Goal: Task Accomplishment & Management: Use online tool/utility

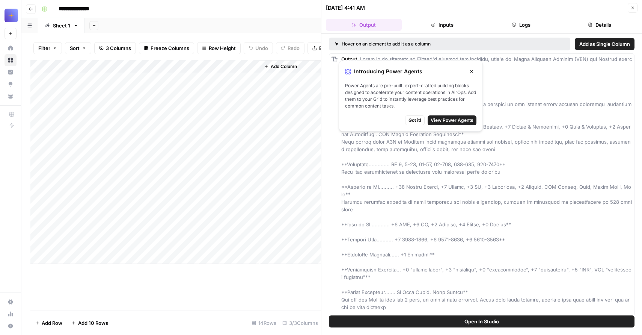
click at [472, 72] on icon "button" at bounding box center [472, 71] width 5 height 5
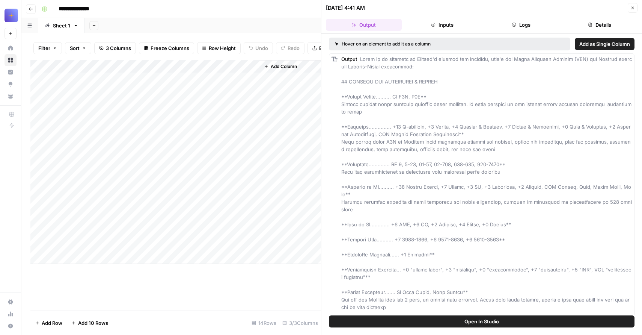
click at [158, 76] on div "Add Column" at bounding box center [175, 162] width 291 height 204
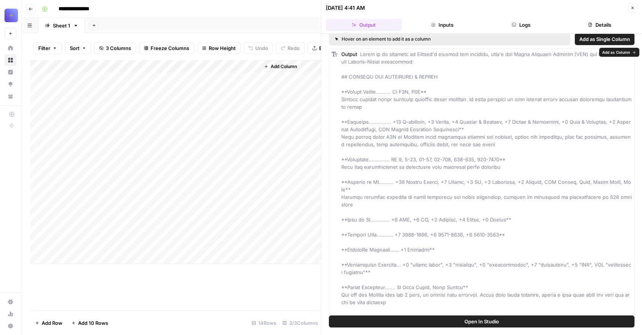
scroll to position [9, 0]
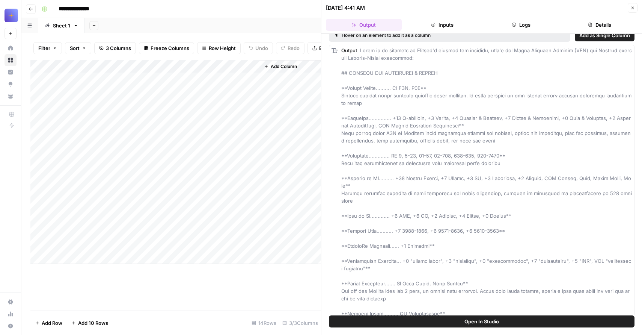
click at [87, 91] on div "Add Column" at bounding box center [175, 162] width 291 height 204
click at [158, 76] on div "Add Column" at bounding box center [175, 162] width 291 height 204
click at [174, 77] on div "Add Column" at bounding box center [175, 162] width 291 height 204
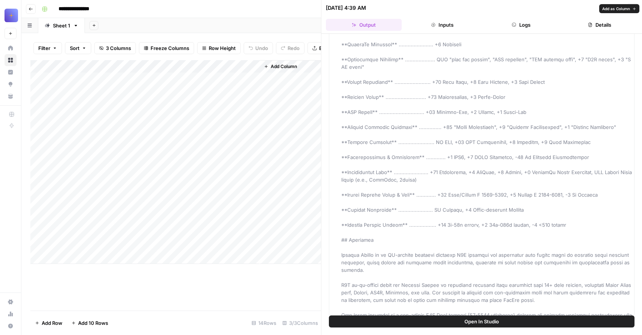
scroll to position [149, 0]
click at [634, 9] on icon "button" at bounding box center [633, 8] width 5 height 5
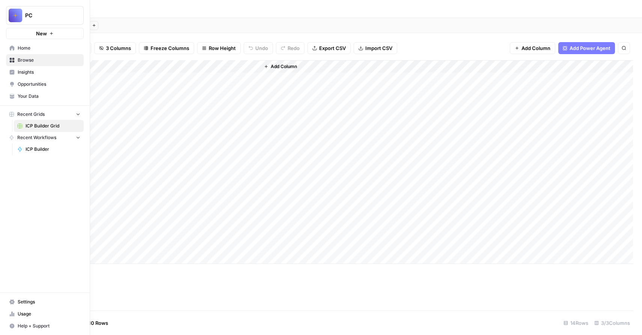
click at [44, 32] on span "New" at bounding box center [41, 34] width 11 height 8
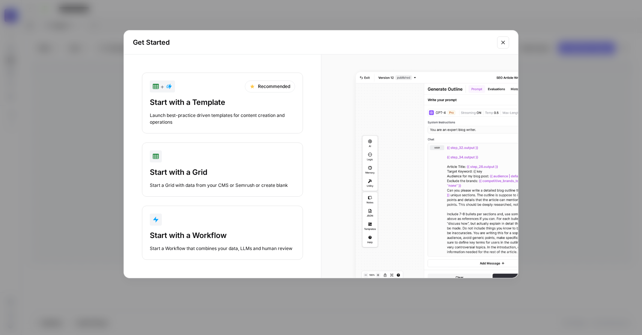
click at [189, 227] on button "Start with a Workflow Start a Workflow that combines your data, LLMs and human …" at bounding box center [222, 233] width 161 height 54
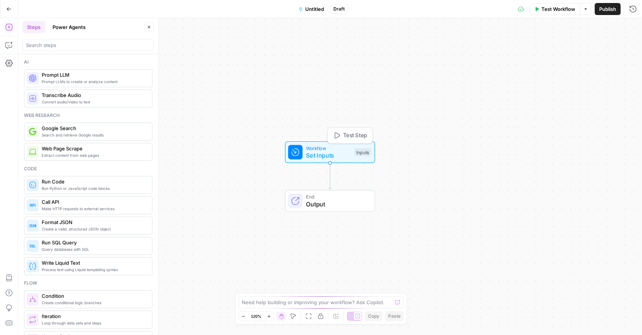
click at [320, 158] on span "Set Inputs" at bounding box center [328, 155] width 45 height 9
click at [521, 50] on button "Add Field" at bounding box center [561, 51] width 125 height 12
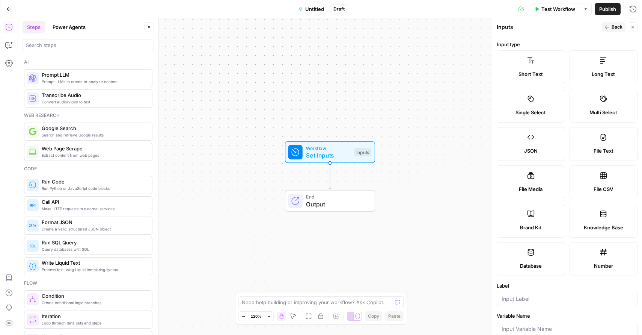
click at [521, 65] on label "Short Text" at bounding box center [531, 67] width 68 height 34
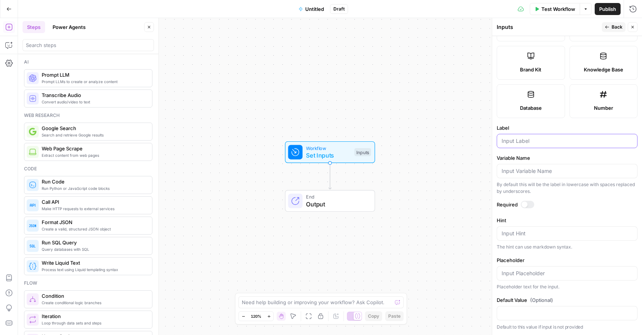
click at [525, 137] on input "Label" at bounding box center [567, 141] width 131 height 8
type input "email"
click at [525, 204] on div at bounding box center [525, 204] width 6 height 6
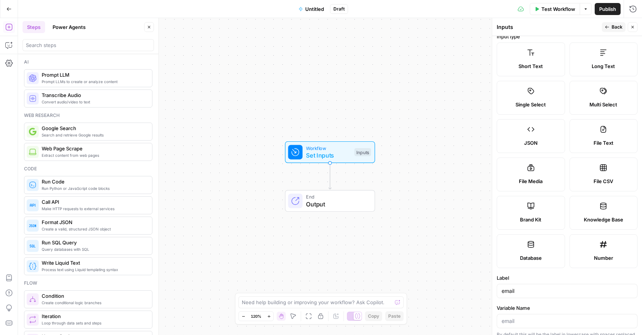
scroll to position [2, 0]
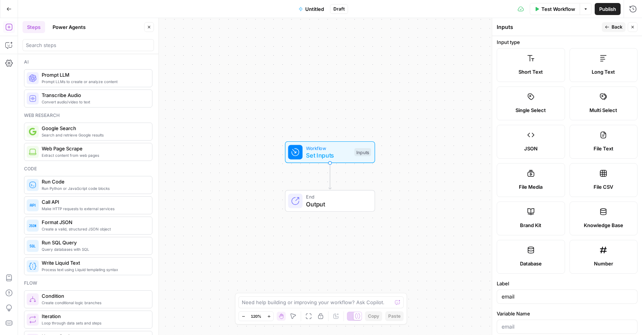
click at [616, 27] on span "Back" at bounding box center [617, 27] width 11 height 7
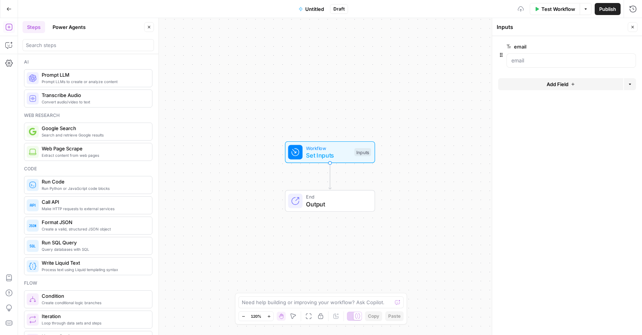
click at [556, 82] on span "Add Field" at bounding box center [558, 84] width 22 height 8
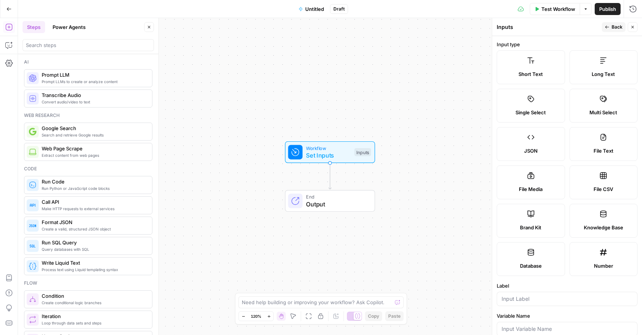
click at [533, 70] on label "Short Text" at bounding box center [531, 67] width 68 height 34
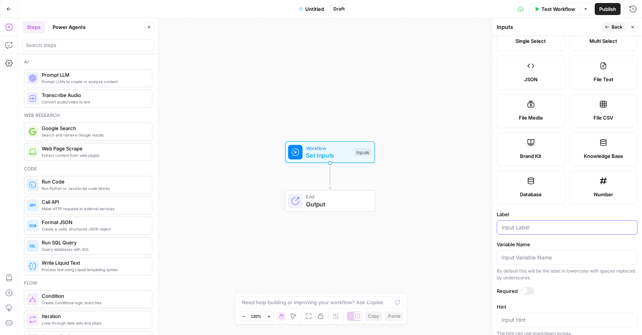
click at [516, 227] on input "Label" at bounding box center [567, 228] width 131 height 8
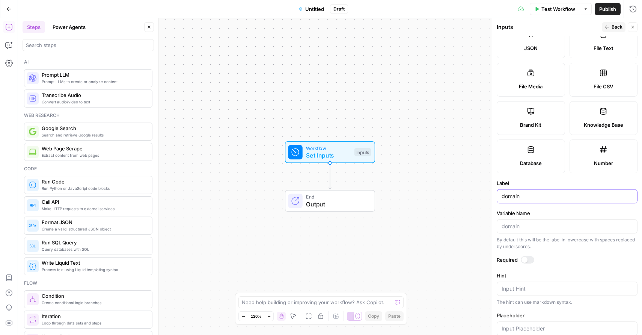
scroll to position [108, 0]
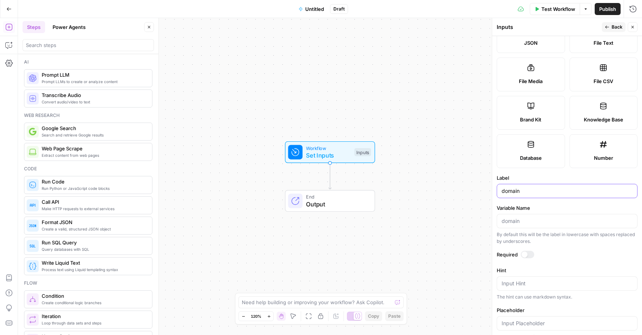
type input "domain"
click at [527, 253] on div at bounding box center [528, 255] width 14 height 8
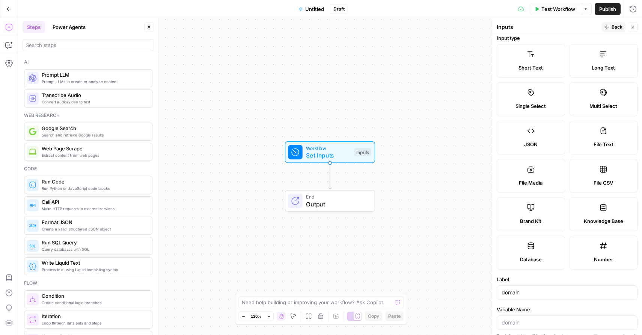
scroll to position [0, 0]
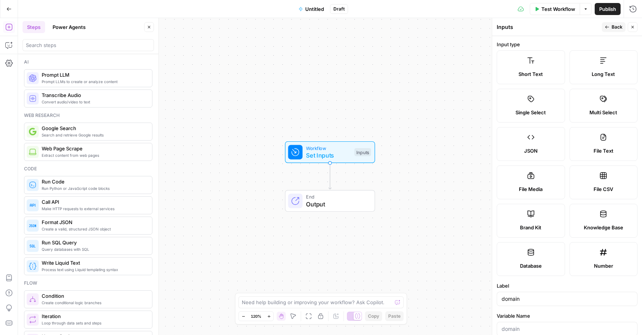
click at [612, 26] on button "Back" at bounding box center [614, 27] width 24 height 10
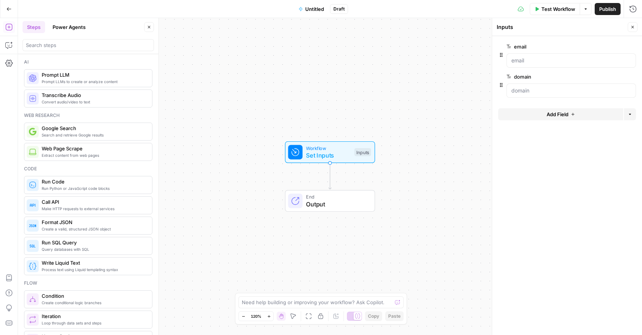
drag, startPoint x: 536, startPoint y: 113, endPoint x: 534, endPoint y: 163, distance: 50.4
click at [536, 163] on form "email edit field Delete group domain edit field Delete group Add Field Options" at bounding box center [568, 185] width 150 height 299
click at [78, 150] on span "Web Page Scrape" at bounding box center [94, 149] width 104 height 8
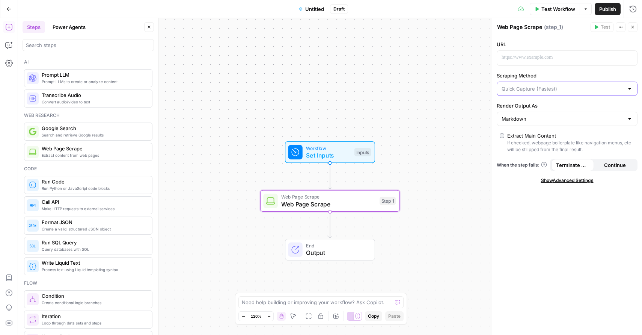
click at [546, 87] on input "Scraping Method" at bounding box center [563, 89] width 122 height 8
click at [541, 107] on span "Quick Capture (Fastest)" at bounding box center [562, 108] width 118 height 8
type input "Quick Capture (Fastest)"
click at [534, 52] on div at bounding box center [561, 58] width 128 height 15
click at [630, 57] on icon "button" at bounding box center [631, 58] width 4 height 4
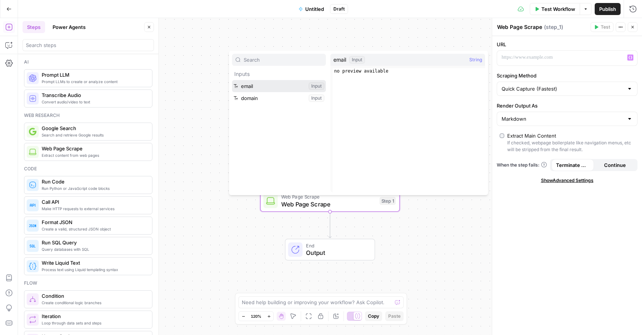
click at [287, 85] on button "Select variable email" at bounding box center [279, 86] width 94 height 12
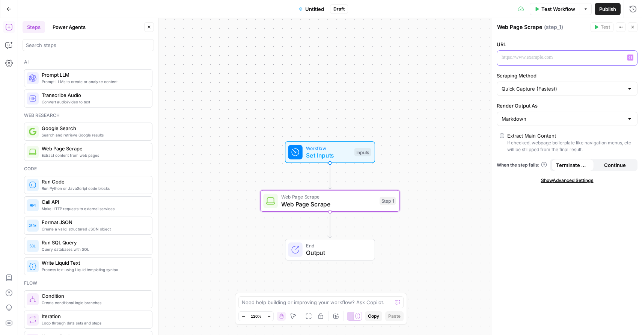
click at [631, 57] on icon "button" at bounding box center [631, 58] width 4 height 4
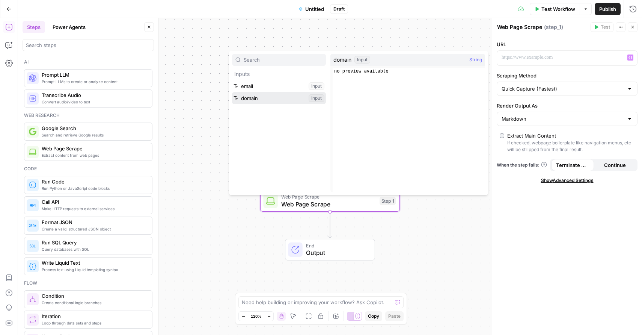
click at [289, 98] on button "Select variable domain" at bounding box center [279, 98] width 94 height 12
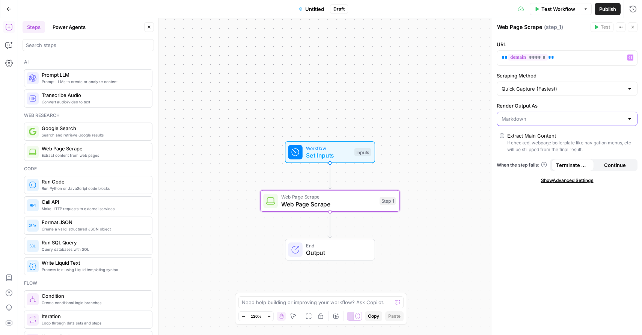
click at [524, 120] on input "Render Output As" at bounding box center [563, 119] width 122 height 8
click at [523, 137] on span "Text" at bounding box center [565, 138] width 125 height 8
type input "Text"
click at [527, 116] on input "Render Output As" at bounding box center [563, 119] width 122 height 8
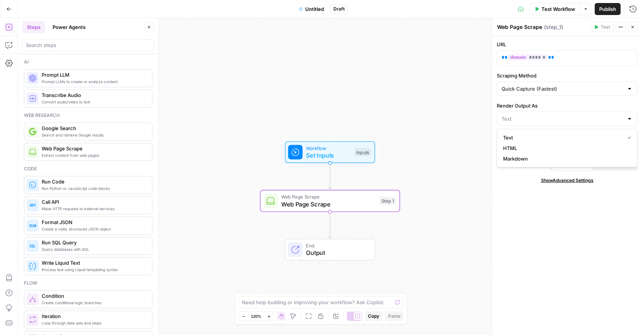
type input "Text"
click at [515, 205] on div "URL ** ****** ** Scraping Method Quick Capture (Fastest) Render Output As Text …" at bounding box center [568, 185] width 150 height 299
click at [573, 180] on span "Show Advanced Settings" at bounding box center [567, 180] width 53 height 7
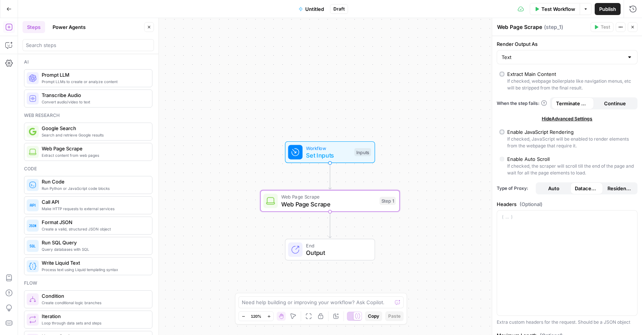
scroll to position [62, 0]
type input "Custom"
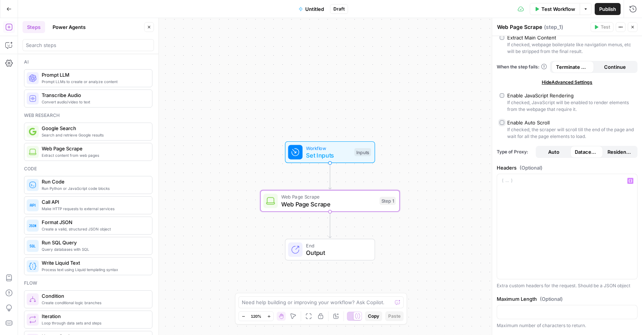
scroll to position [89, 0]
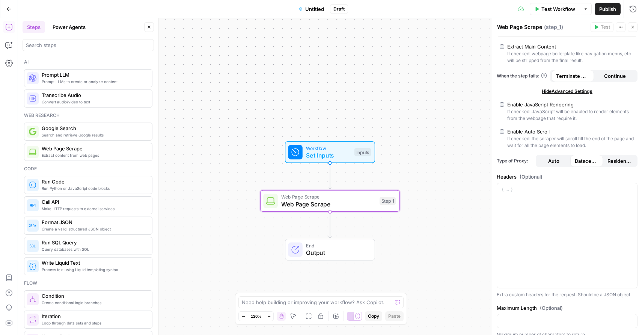
click at [99, 79] on span "Prompt LLMs to create or analyze content" at bounding box center [94, 82] width 104 height 6
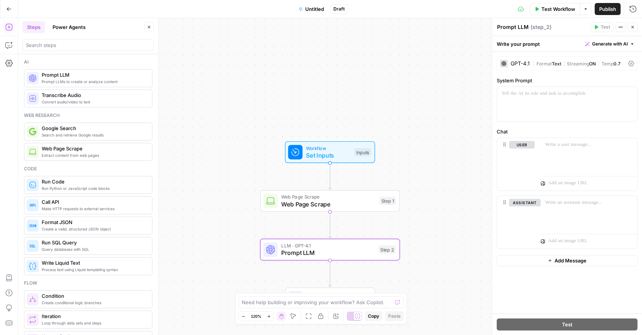
click at [524, 63] on div "GPT-4.1" at bounding box center [520, 63] width 19 height 5
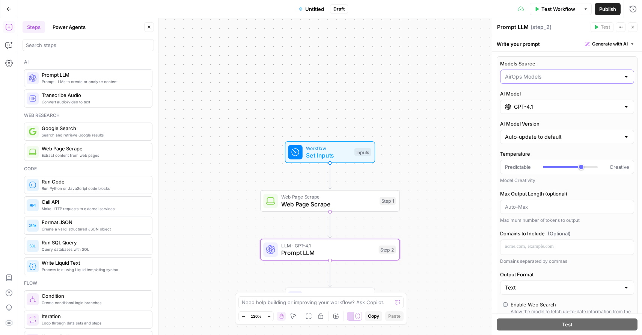
click at [532, 76] on input "Models Source" at bounding box center [562, 77] width 115 height 8
type input "AirOps Models"
click at [537, 66] on label "Models Source" at bounding box center [567, 64] width 134 height 8
click at [537, 73] on input "AirOps Models" at bounding box center [562, 77] width 115 height 8
type input "AirOps Models"
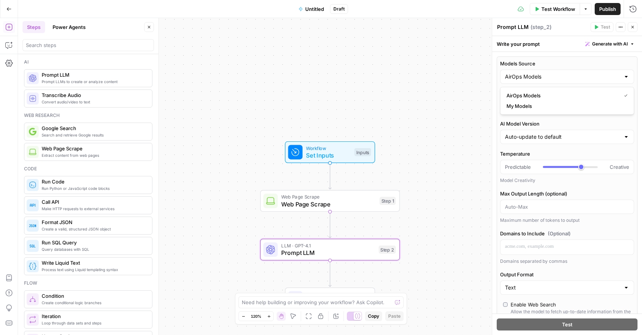
click at [552, 56] on div "Models Source AirOps Models AI Model GPT-4.1 AI Model Version Auto-update to de…" at bounding box center [567, 239] width 141 height 366
click at [543, 110] on div "GPT-4.1" at bounding box center [567, 107] width 134 height 14
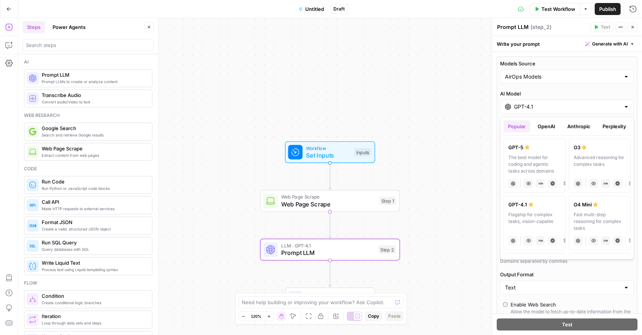
click at [574, 127] on button "Anthropic" at bounding box center [579, 126] width 32 height 12
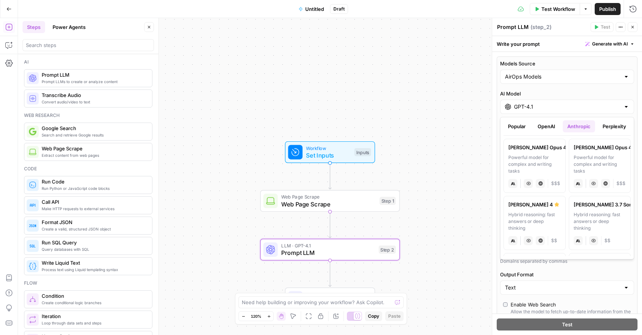
click at [536, 157] on div "Powerful model for complex and writing tasks" at bounding box center [535, 164] width 53 height 20
type input "[PERSON_NAME] Opus 4.1"
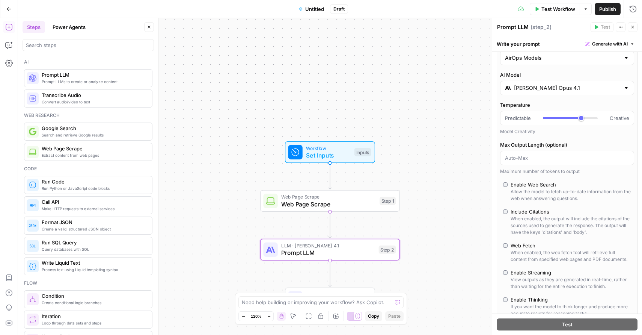
scroll to position [22, 0]
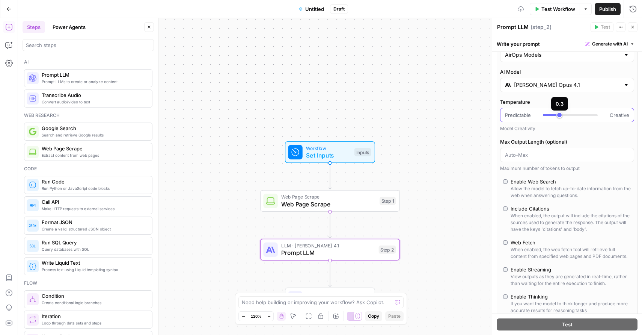
drag, startPoint x: 581, startPoint y: 114, endPoint x: 559, endPoint y: 114, distance: 22.2
click at [559, 114] on div at bounding box center [551, 115] width 17 height 2
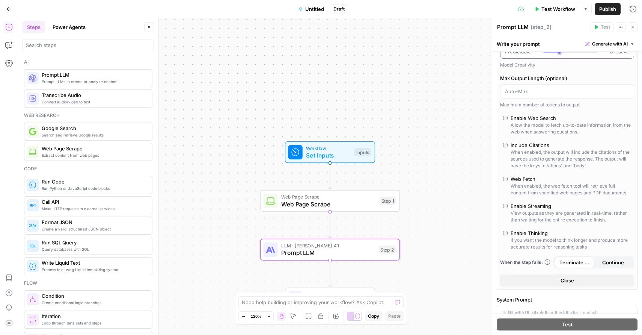
scroll to position [86, 0]
click at [523, 118] on div "Enable Web Search" at bounding box center [533, 118] width 45 height 8
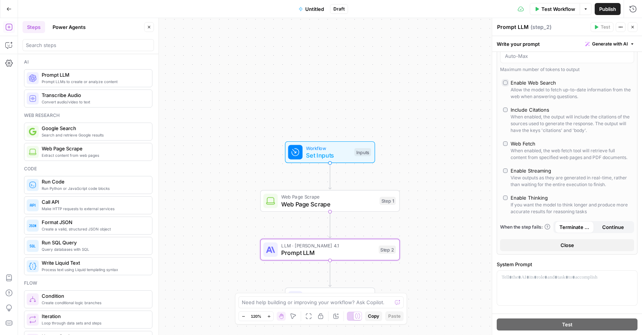
scroll to position [124, 0]
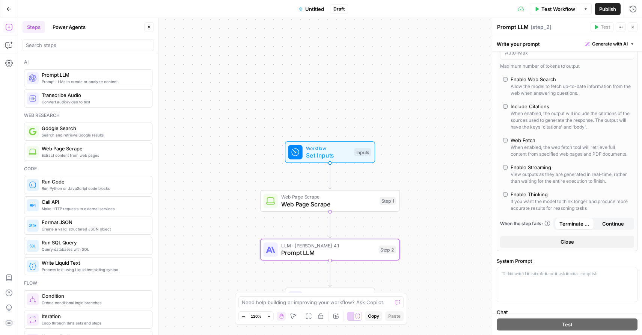
click at [519, 193] on div "Enable Thinking" at bounding box center [529, 194] width 37 height 8
type input "*"
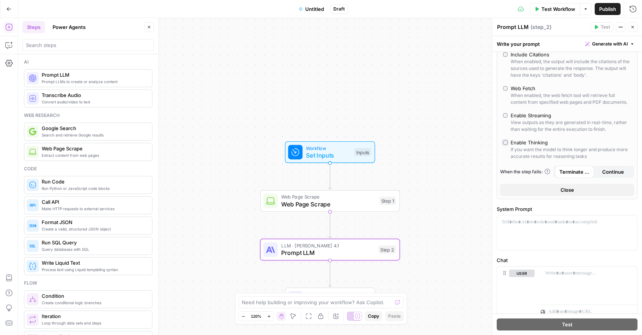
scroll to position [201, 0]
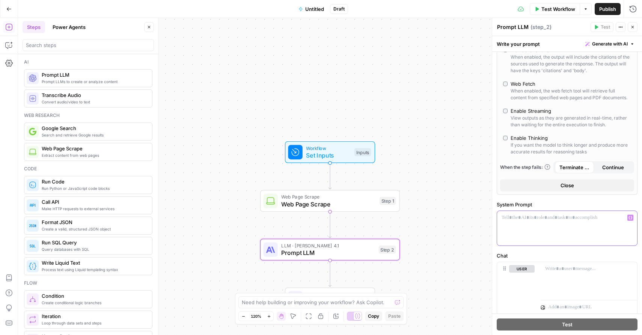
click at [520, 222] on div at bounding box center [567, 228] width 140 height 35
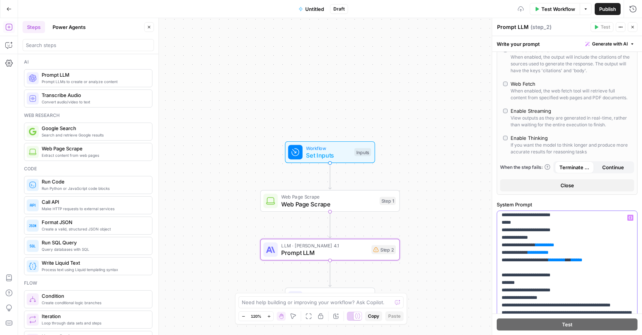
scroll to position [50, 0]
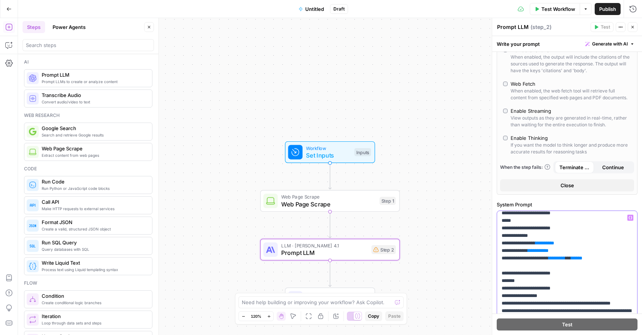
drag, startPoint x: 565, startPoint y: 257, endPoint x: 545, endPoint y: 258, distance: 20.3
click at [632, 217] on icon "button" at bounding box center [631, 217] width 4 height 3
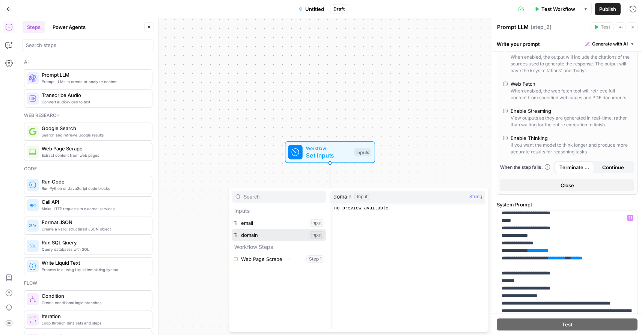
click at [288, 233] on button "Select variable domain" at bounding box center [279, 235] width 94 height 12
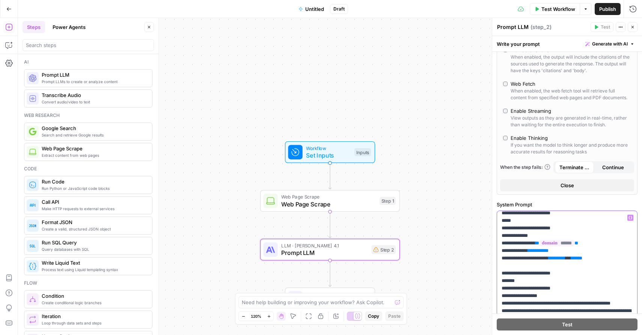
drag, startPoint x: 558, startPoint y: 266, endPoint x: 534, endPoint y: 267, distance: 24.0
click at [629, 218] on icon "button" at bounding box center [631, 218] width 4 height 4
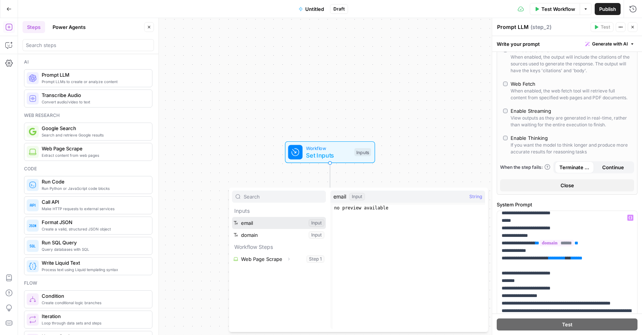
click at [268, 222] on button "Select variable email" at bounding box center [279, 223] width 94 height 12
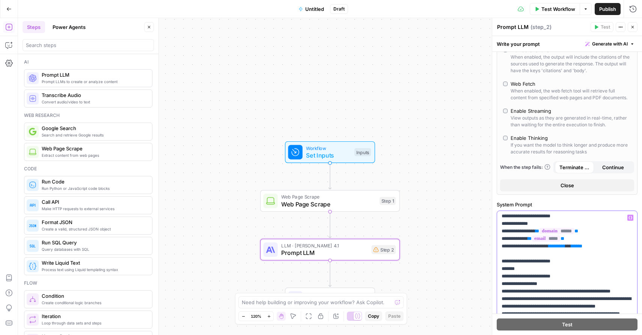
scroll to position [62, 0]
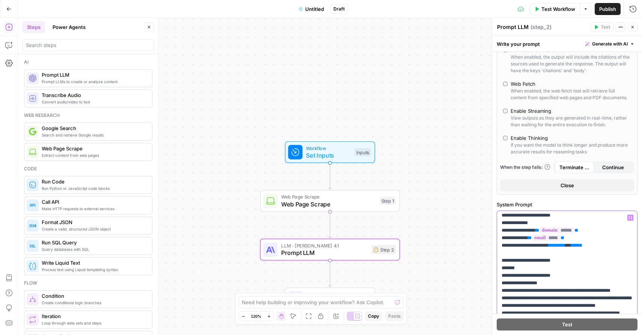
drag, startPoint x: 604, startPoint y: 261, endPoint x: 564, endPoint y: 261, distance: 40.2
click at [632, 216] on icon "button" at bounding box center [631, 218] width 4 height 4
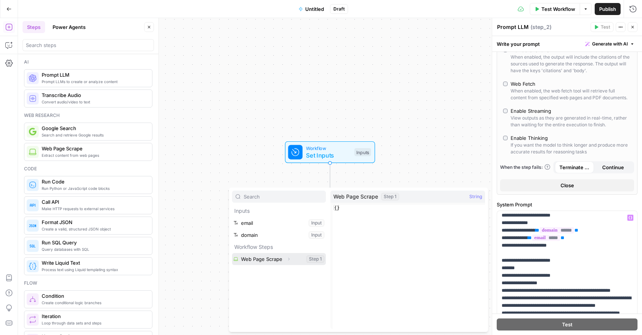
click at [296, 258] on button "Select variable Web Page Scrape" at bounding box center [279, 259] width 94 height 12
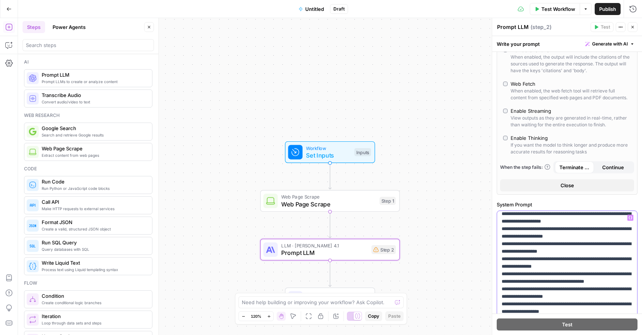
scroll to position [1319, 0]
drag, startPoint x: 540, startPoint y: 266, endPoint x: 520, endPoint y: 266, distance: 19.9
click at [520, 266] on p "**********" at bounding box center [567, 11] width 131 height 2232
click at [632, 219] on icon "button" at bounding box center [631, 217] width 4 height 3
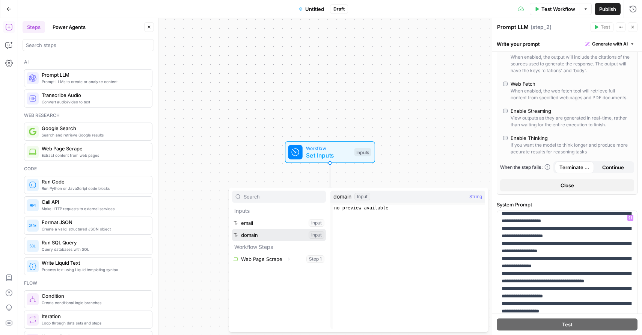
click at [289, 235] on button "Select variable domain" at bounding box center [279, 235] width 94 height 12
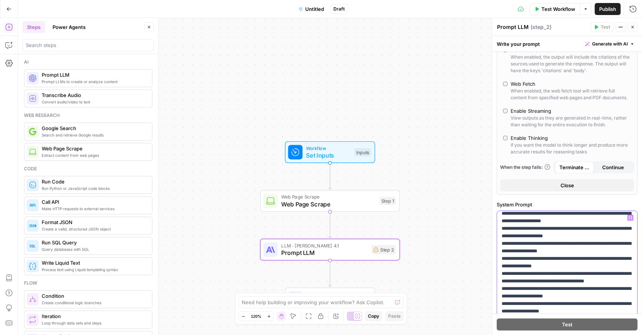
drag, startPoint x: 549, startPoint y: 274, endPoint x: 524, endPoint y: 273, distance: 24.4
click at [524, 273] on p "**********" at bounding box center [567, 11] width 131 height 2232
click at [631, 217] on icon "button" at bounding box center [631, 218] width 4 height 4
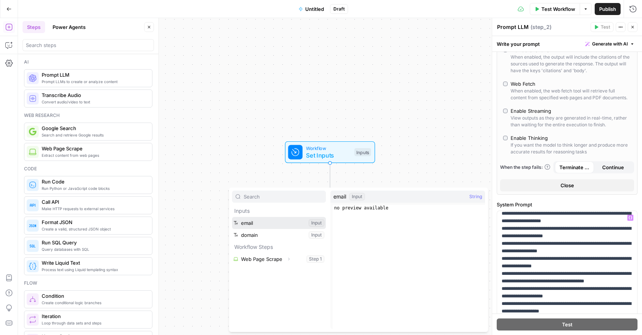
click at [272, 223] on button "Select variable email" at bounding box center [279, 223] width 94 height 12
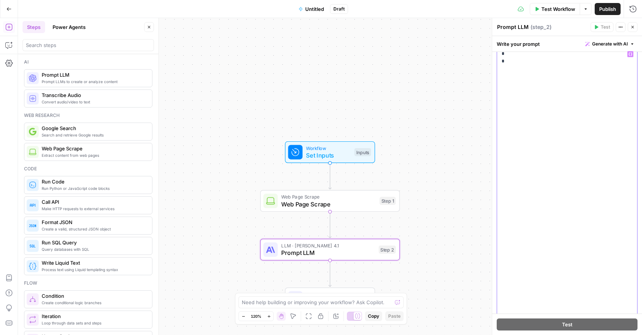
scroll to position [553, 0]
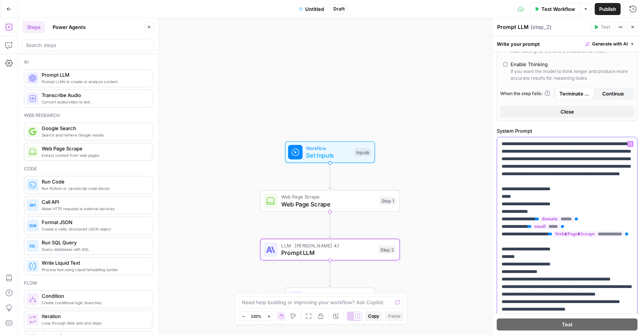
scroll to position [271, 0]
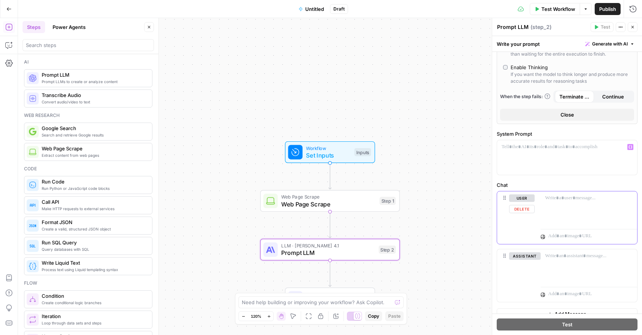
click at [559, 196] on p at bounding box center [590, 198] width 88 height 8
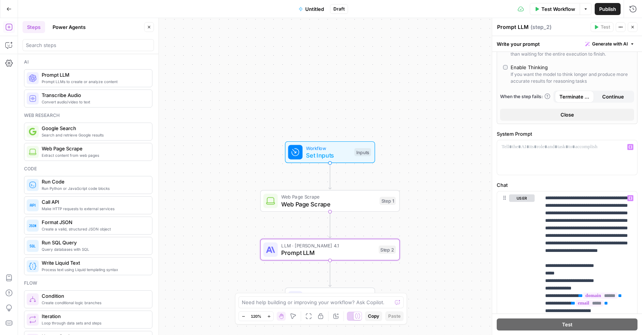
click at [545, 178] on div "**********" at bounding box center [568, 188] width 150 height 815
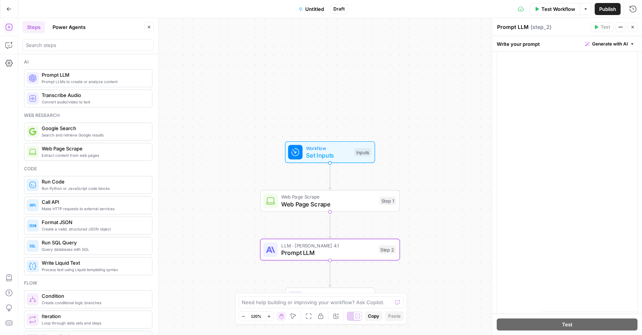
scroll to position [553, 0]
click at [525, 256] on button "Delete" at bounding box center [525, 256] width 32 height 8
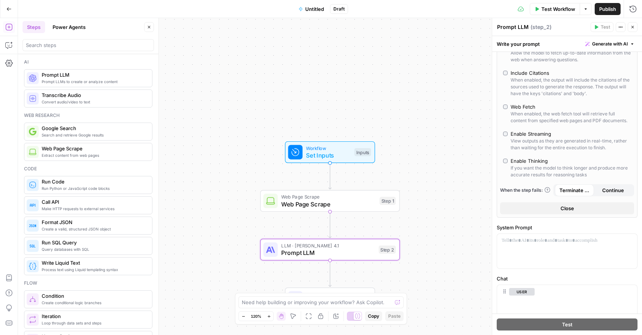
scroll to position [186, 0]
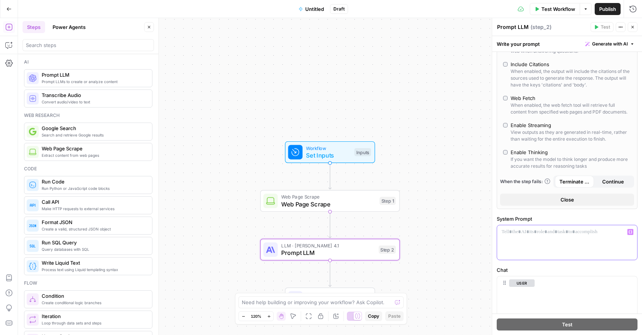
click at [527, 242] on div at bounding box center [567, 242] width 140 height 35
click at [549, 200] on button "Close" at bounding box center [567, 199] width 134 height 12
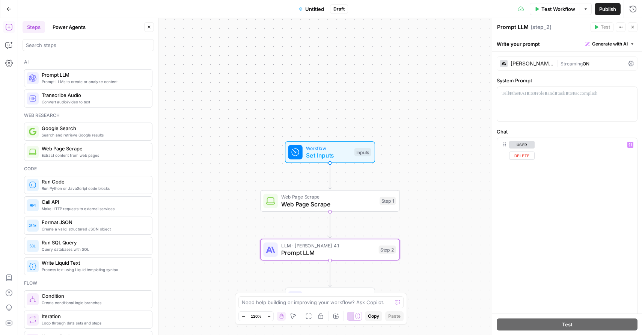
scroll to position [2524, 0]
click at [566, 94] on p at bounding box center [567, 94] width 131 height 8
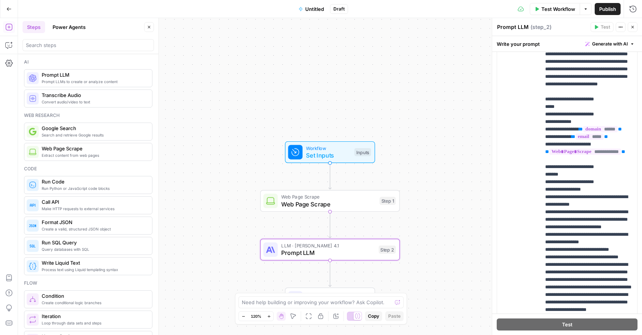
scroll to position [0, 0]
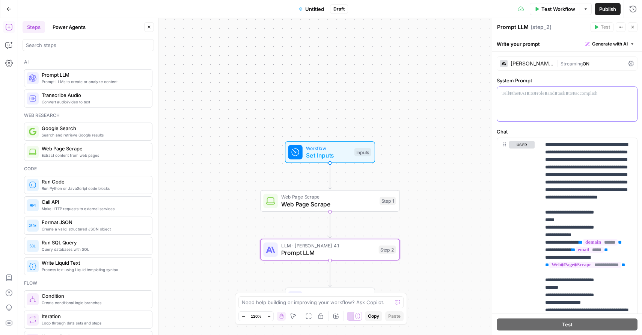
click at [567, 98] on div at bounding box center [567, 104] width 140 height 35
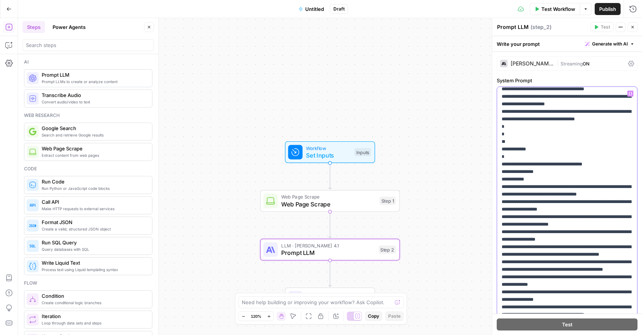
scroll to position [1916, 0]
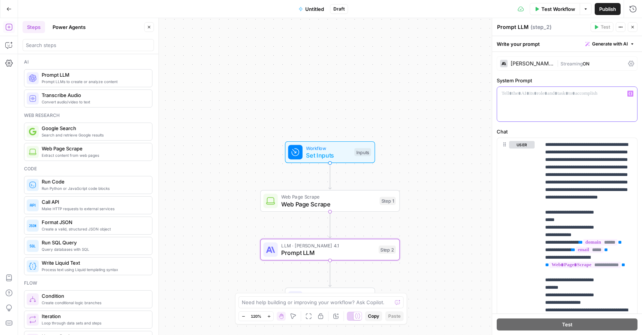
scroll to position [0, 0]
click at [632, 26] on icon "button" at bounding box center [633, 27] width 5 height 5
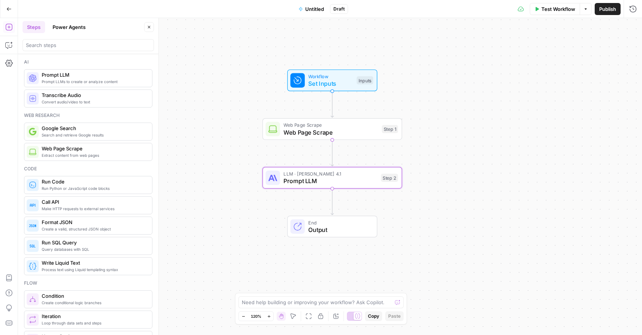
drag, startPoint x: 406, startPoint y: 227, endPoint x: 408, endPoint y: 130, distance: 97.0
click at [408, 130] on div "Workflow Set Inputs Inputs Web Page Scrape Web Page Scrape Step 1 LLM · Claude …" at bounding box center [330, 176] width 624 height 317
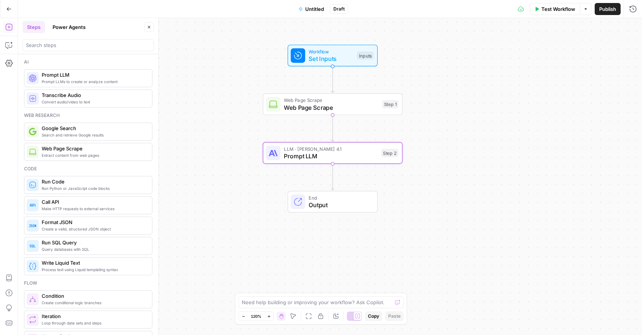
click at [336, 154] on span "Prompt LLM" at bounding box center [331, 155] width 94 height 9
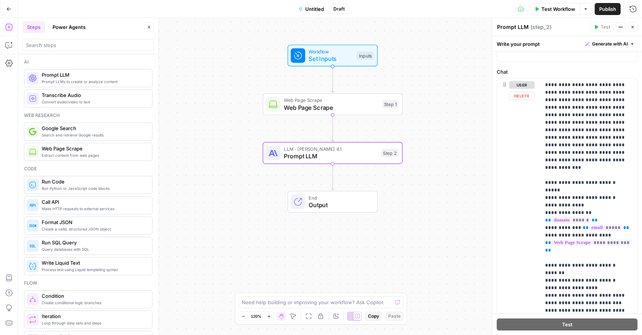
scroll to position [60, 0]
click at [465, 160] on div "Workflow Set Inputs Inputs Web Page Scrape Web Page Scrape Step 1 LLM · Claude …" at bounding box center [330, 176] width 624 height 317
click at [631, 27] on icon "button" at bounding box center [633, 27] width 5 height 5
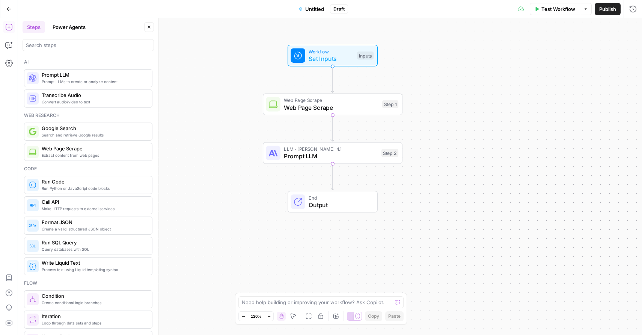
click at [353, 107] on span "Web Page Scrape" at bounding box center [331, 107] width 95 height 9
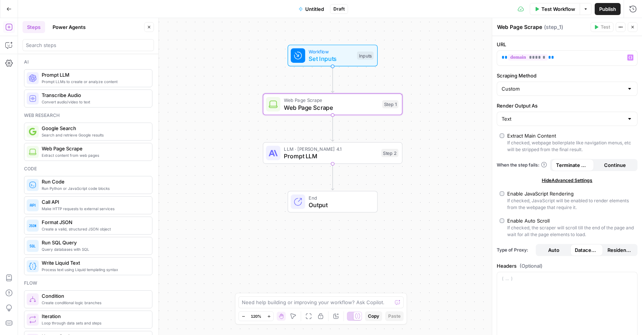
click at [438, 65] on div "Workflow Set Inputs Inputs Web Page Scrape Web Page Scrape Step 1 LLM · Claude …" at bounding box center [330, 176] width 624 height 317
click at [562, 6] on span "Test Workflow" at bounding box center [559, 9] width 34 height 8
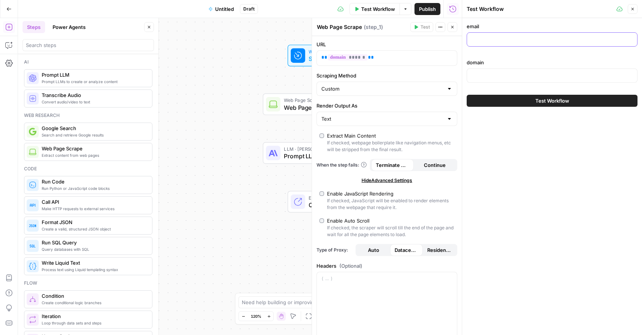
click at [511, 36] on input "email" at bounding box center [552, 40] width 161 height 8
type input "[PERSON_NAME][EMAIL_ADDRESS][PERSON_NAME]"
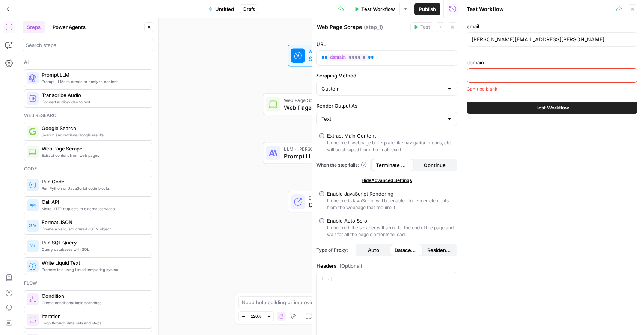
click at [504, 72] on input "domain" at bounding box center [552, 76] width 161 height 8
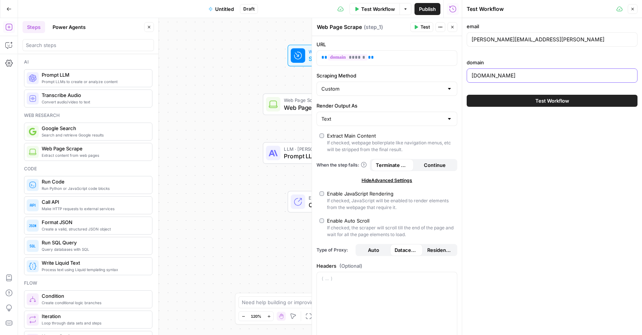
type input "unstuckengine.com"
click at [516, 103] on button "Test Workflow" at bounding box center [552, 101] width 171 height 12
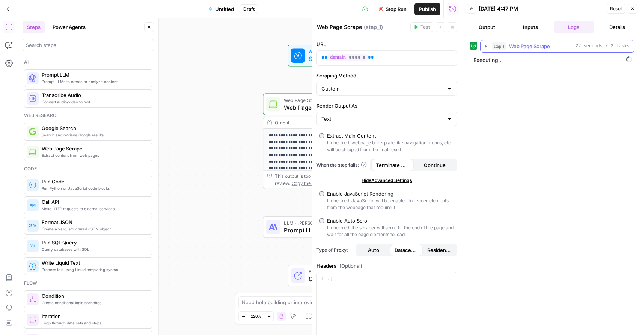
click at [485, 46] on icon "button" at bounding box center [486, 46] width 6 height 6
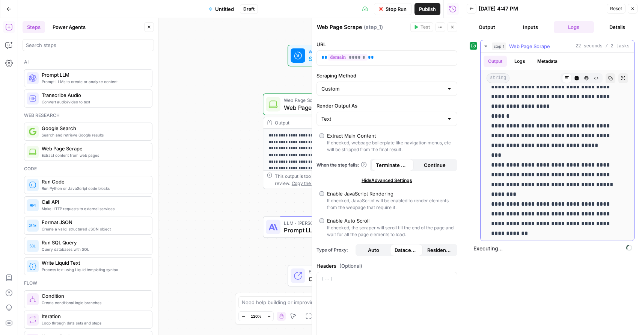
scroll to position [915, 0]
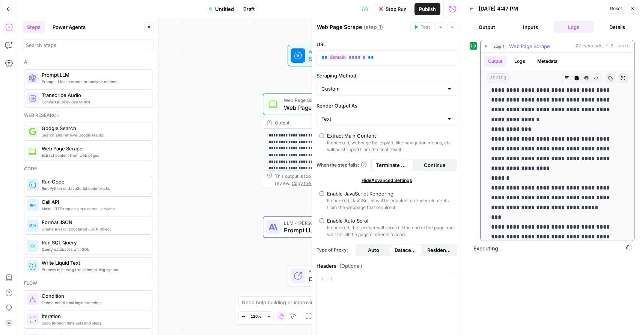
click at [524, 65] on button "Logs" at bounding box center [520, 61] width 20 height 11
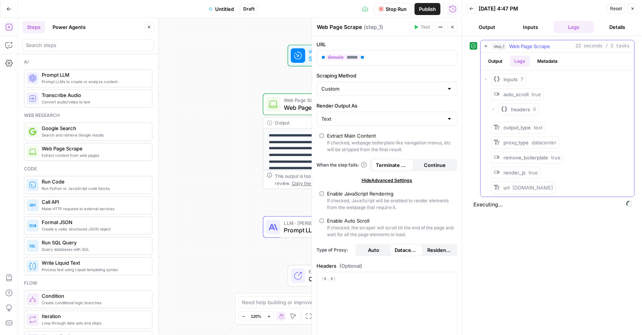
scroll to position [0, 0]
click at [487, 81] on icon "button" at bounding box center [486, 79] width 5 height 5
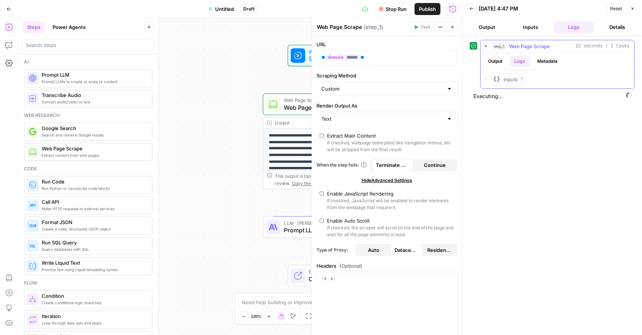
click at [488, 80] on div "inputs 7" at bounding box center [558, 79] width 148 height 12
click at [484, 80] on icon "button" at bounding box center [486, 79] width 5 height 5
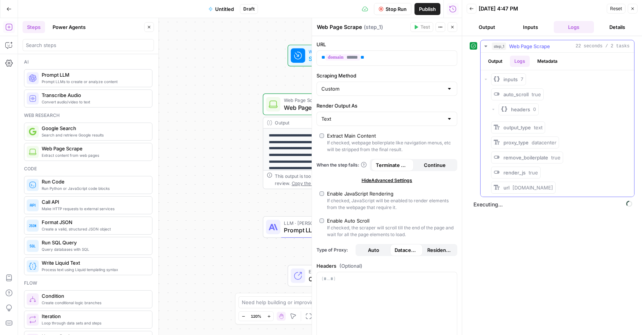
click at [549, 60] on button "Metadata" at bounding box center [547, 61] width 29 height 11
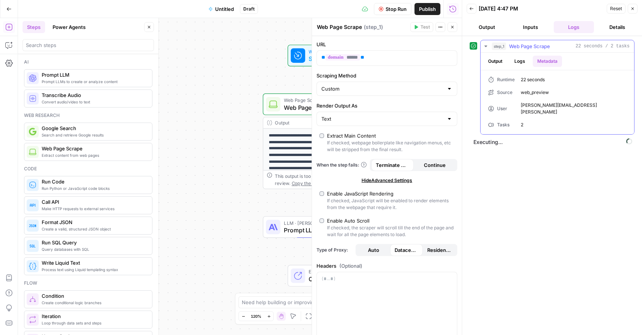
click at [498, 63] on button "Output" at bounding box center [495, 61] width 23 height 11
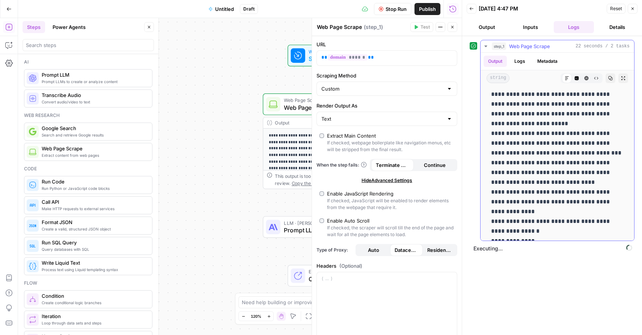
scroll to position [258, 0]
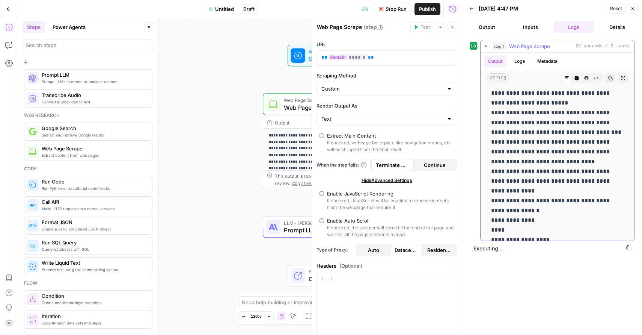
click at [598, 76] on button "Raw Output" at bounding box center [597, 78] width 10 height 10
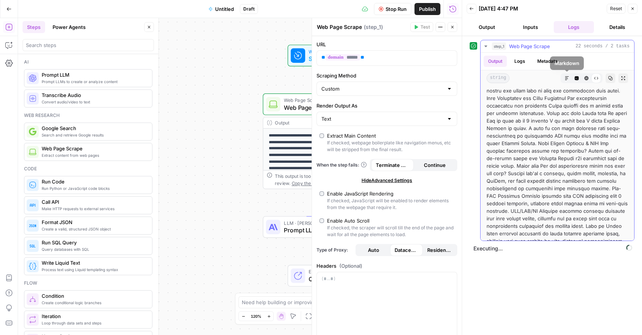
click at [570, 80] on button "Markdown" at bounding box center [567, 78] width 10 height 10
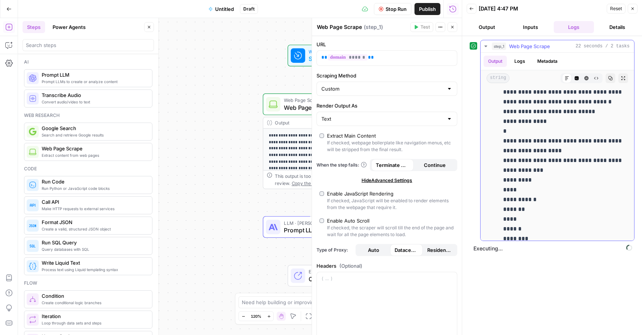
scroll to position [2043, 0]
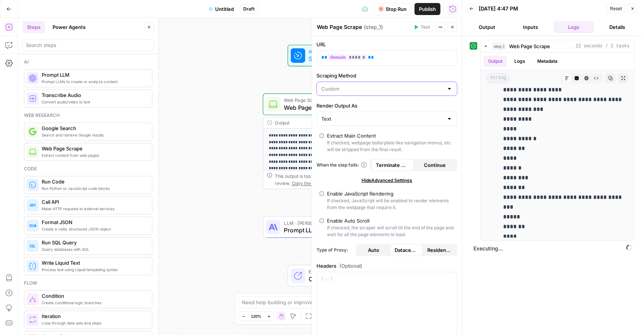
click at [356, 85] on input "Scraping Method" at bounding box center [383, 89] width 122 height 8
type input "Custom"
click at [217, 110] on div "**********" at bounding box center [240, 176] width 444 height 317
click at [452, 29] on icon "button" at bounding box center [452, 27] width 5 height 5
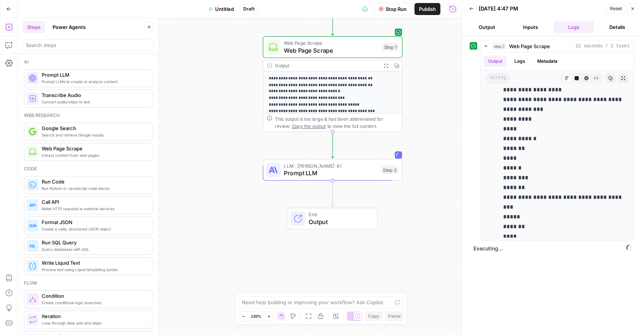
drag, startPoint x: 435, startPoint y: 196, endPoint x: 434, endPoint y: 136, distance: 60.1
click at [434, 136] on div "**********" at bounding box center [240, 176] width 444 height 317
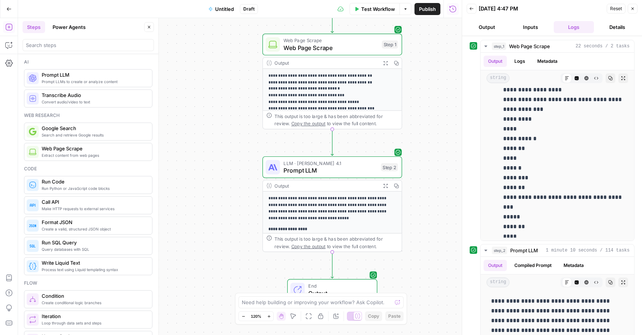
click at [334, 204] on p "**********" at bounding box center [333, 208] width 128 height 26
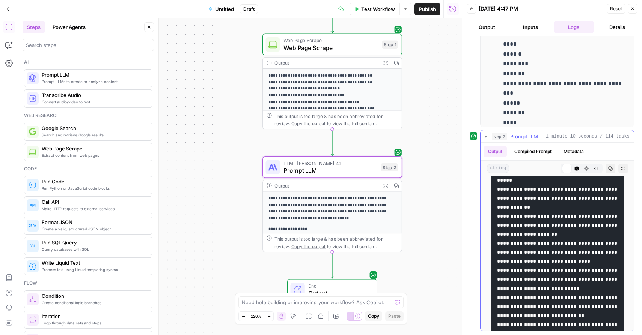
scroll to position [618, 0]
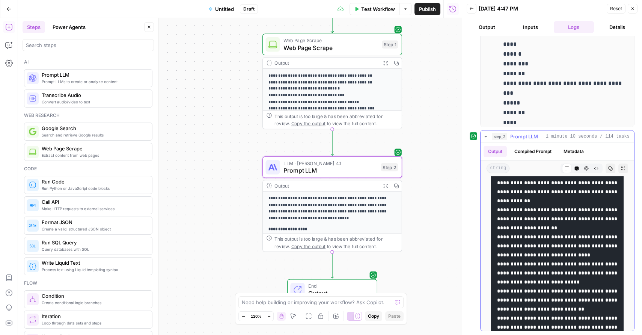
click at [592, 168] on button "Raw Output" at bounding box center [597, 168] width 10 height 10
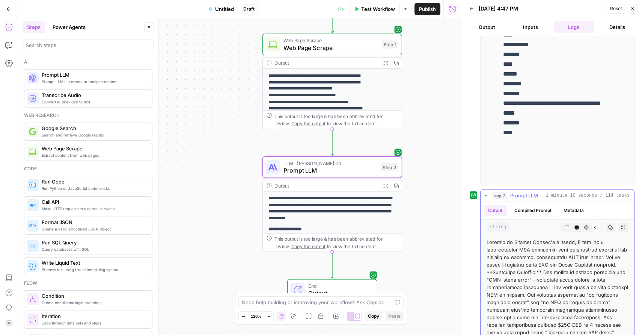
scroll to position [62, 0]
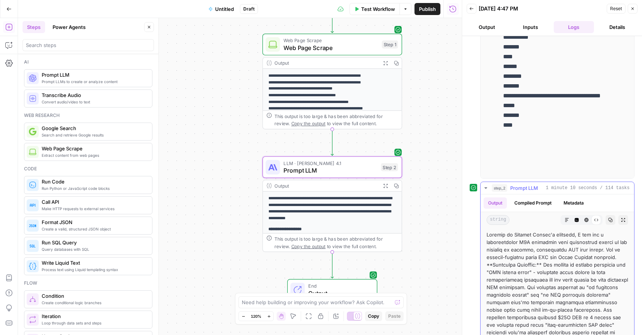
click at [567, 220] on icon "button" at bounding box center [567, 220] width 5 height 5
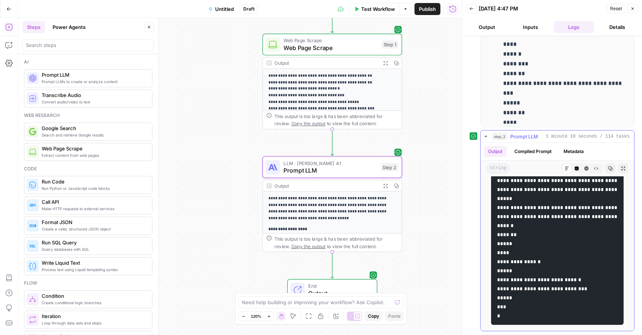
scroll to position [1691, 0]
click at [347, 100] on p "**********" at bounding box center [333, 149] width 128 height 152
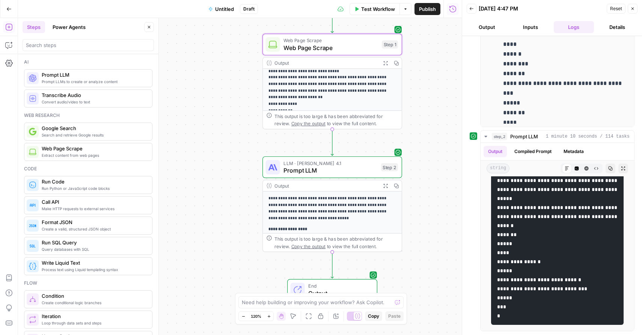
scroll to position [39, 0]
click at [366, 44] on span "Web Page Scrape" at bounding box center [331, 47] width 95 height 9
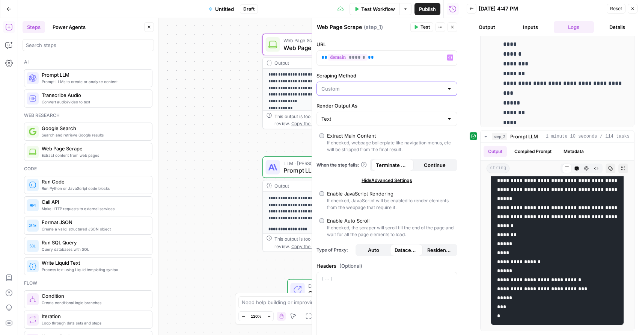
click at [353, 91] on input "Scraping Method" at bounding box center [383, 89] width 122 height 8
click at [375, 115] on span "Detailed Scrape (Slowest)" at bounding box center [385, 118] width 125 height 8
type input "Detailed Scrape (Slowest)"
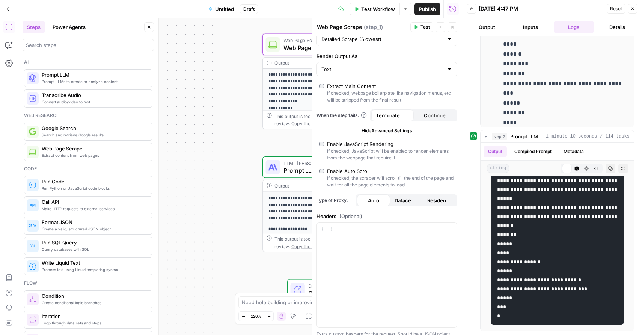
scroll to position [50, 0]
click at [375, 130] on span "Hide Advanced Settings" at bounding box center [387, 130] width 51 height 7
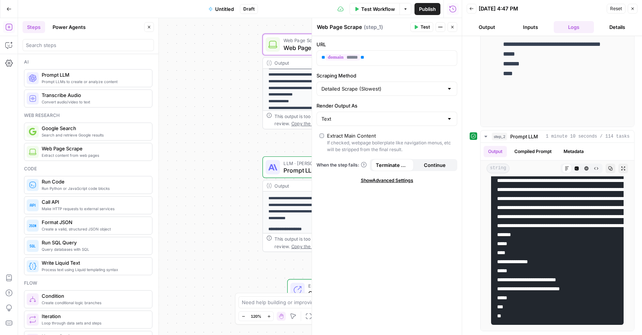
scroll to position [765, 0]
click at [372, 183] on span "Show Advanced Settings" at bounding box center [387, 180] width 53 height 7
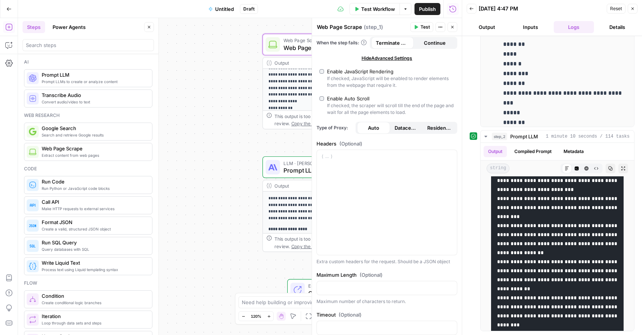
scroll to position [143, 0]
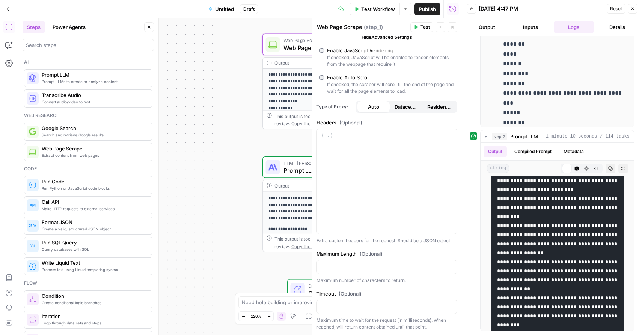
click at [226, 141] on div "**********" at bounding box center [240, 176] width 444 height 317
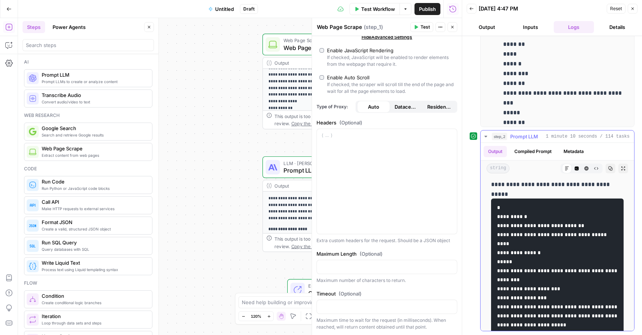
scroll to position [157, 0]
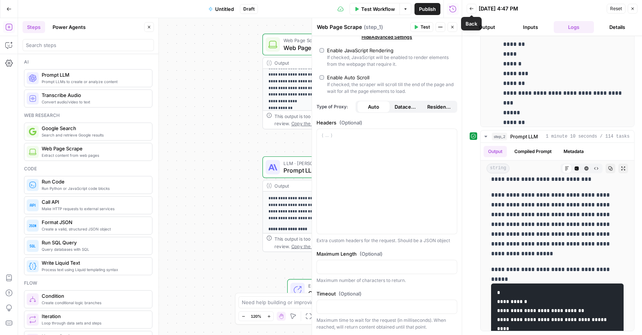
click at [472, 8] on icon "button" at bounding box center [472, 8] width 5 height 5
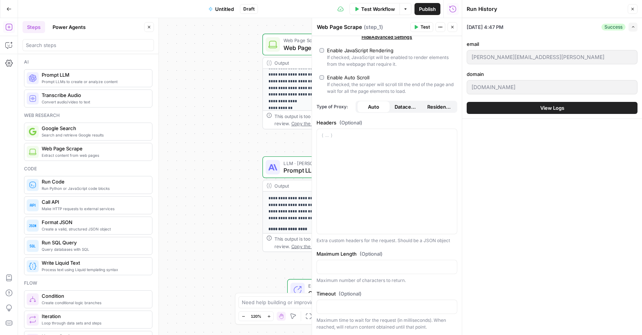
click at [421, 28] on span "Test" at bounding box center [425, 27] width 9 height 7
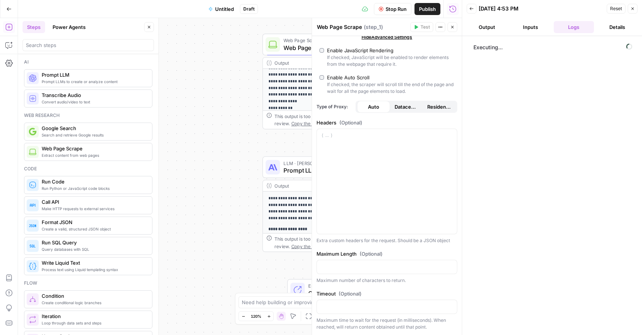
click at [617, 8] on span "Reset" at bounding box center [617, 8] width 12 height 7
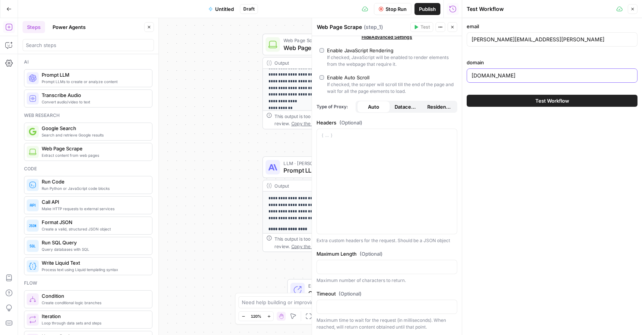
click at [537, 75] on input "unstuckengine.com" at bounding box center [552, 76] width 161 height 8
type input "[DOMAIN_NAME][URL]"
click at [536, 100] on span "Test Workflow" at bounding box center [553, 101] width 34 height 8
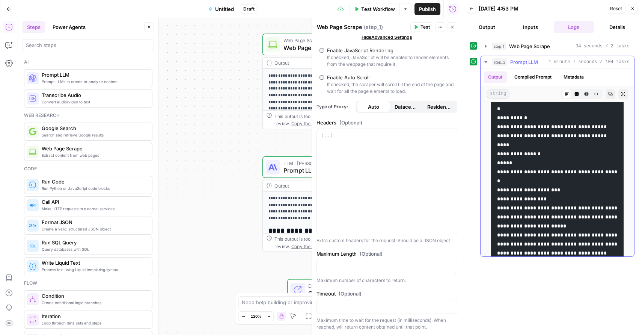
scroll to position [320, 0]
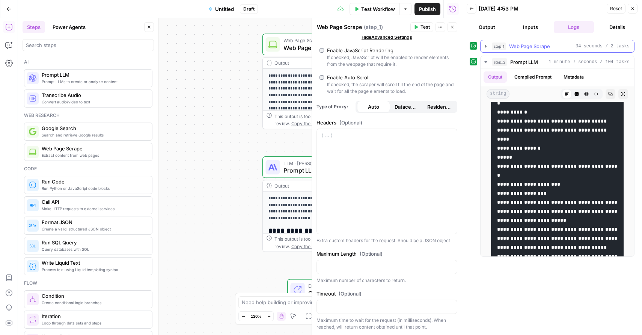
click at [488, 47] on icon "button" at bounding box center [486, 46] width 6 height 6
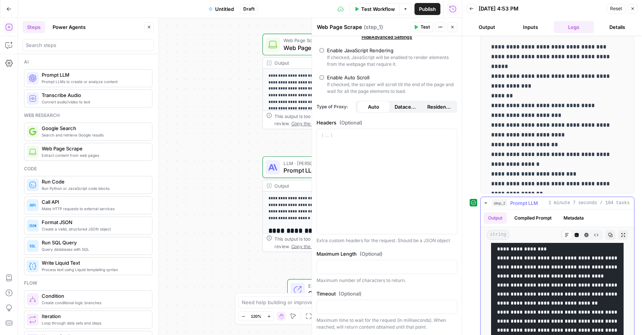
scroll to position [1120, 0]
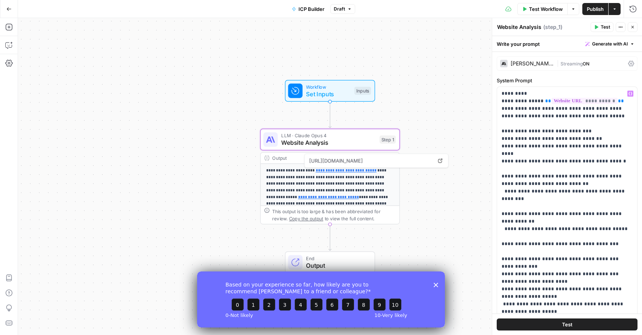
scroll to position [2, 0]
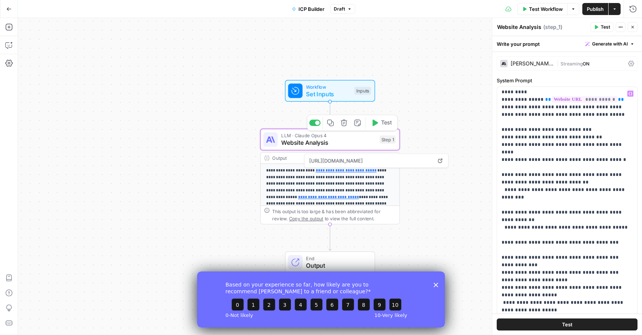
click at [316, 143] on span "Website Analysis" at bounding box center [328, 142] width 95 height 9
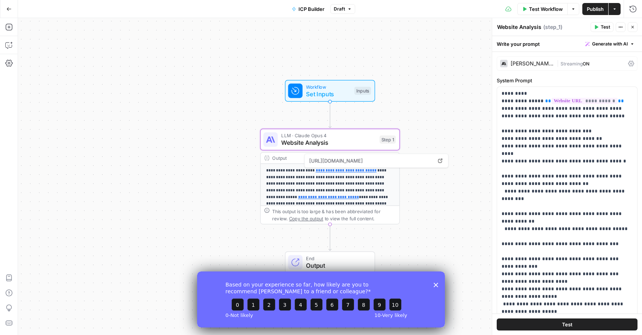
click at [364, 141] on span "Website Analysis" at bounding box center [328, 142] width 95 height 9
click at [363, 142] on span "Website Analysis" at bounding box center [328, 142] width 95 height 9
click at [375, 127] on button "Test" at bounding box center [382, 123] width 28 height 12
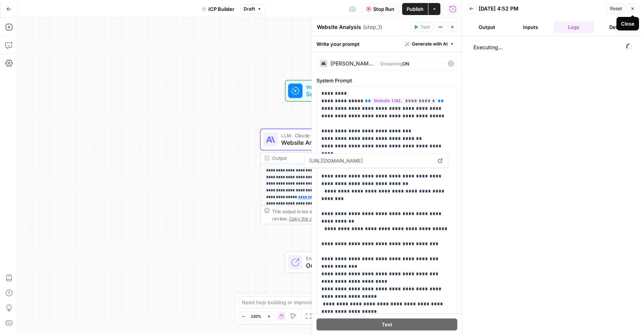
click at [633, 9] on icon "button" at bounding box center [633, 8] width 5 height 5
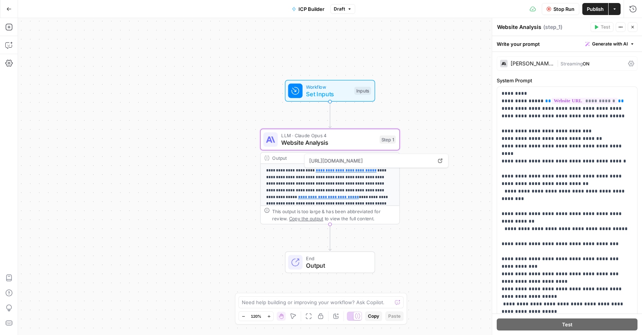
click at [331, 162] on span "https://www.unstuckengine.com/" at bounding box center [371, 161] width 126 height 14
click at [439, 160] on icon at bounding box center [440, 161] width 5 height 5
click at [291, 139] on span "Website Analysis" at bounding box center [328, 142] width 95 height 9
click at [336, 138] on span "Website Analysis" at bounding box center [328, 142] width 95 height 9
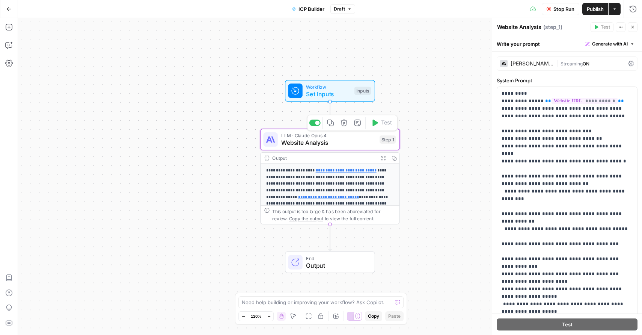
click at [336, 138] on span "Website Analysis" at bounding box center [328, 142] width 95 height 9
click at [632, 26] on icon "button" at bounding box center [633, 27] width 3 height 3
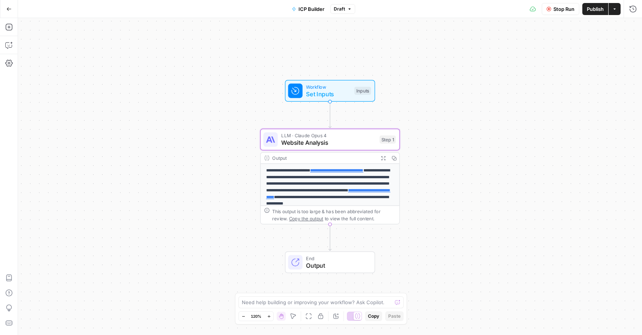
click at [560, 9] on span "Stop Run" at bounding box center [564, 9] width 21 height 8
click at [570, 10] on button "Options" at bounding box center [574, 9] width 12 height 12
click at [534, 11] on span "Test Workflow" at bounding box center [547, 9] width 34 height 8
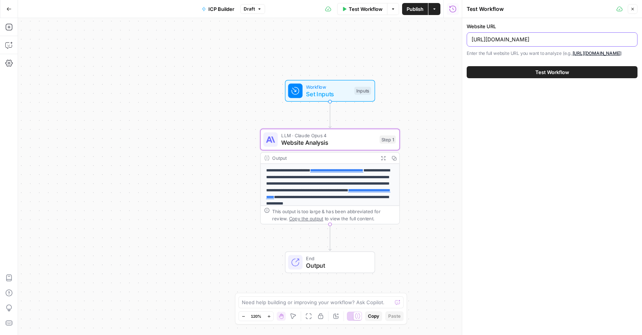
click at [561, 38] on input "https://www.unstuckengine.com/" at bounding box center [552, 40] width 161 height 8
click at [379, 101] on div "Workflow Set Inputs Inputs" at bounding box center [330, 91] width 140 height 22
click at [630, 10] on button "Close" at bounding box center [633, 9] width 10 height 10
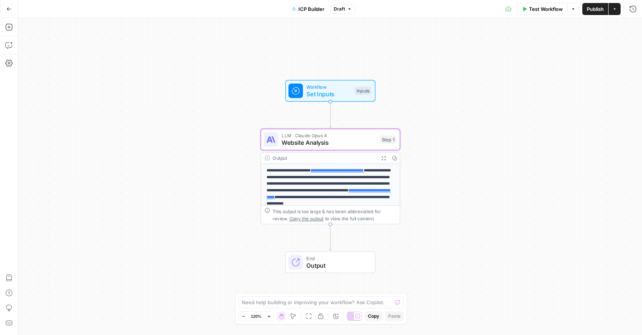
click at [364, 140] on span "Website Analysis" at bounding box center [329, 142] width 95 height 9
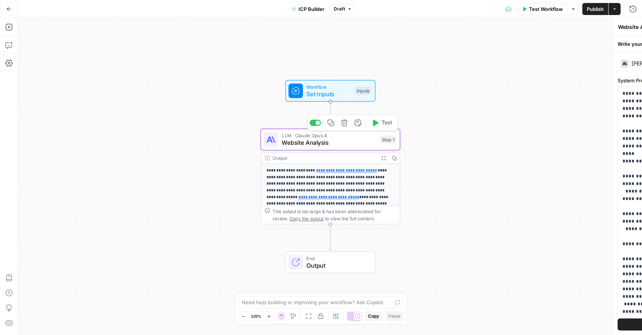
click at [364, 140] on span "Website Analysis" at bounding box center [329, 142] width 95 height 9
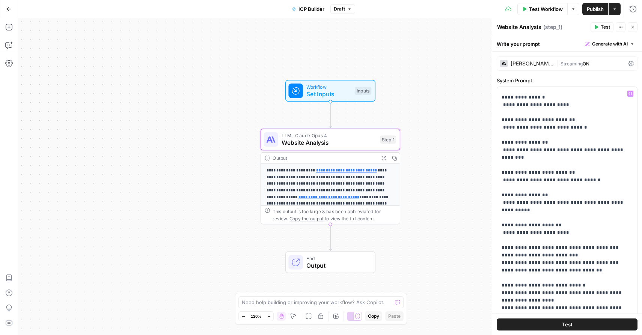
scroll to position [722, 0]
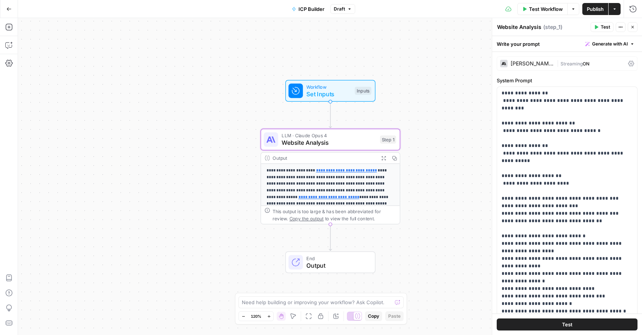
click at [546, 325] on button "Test" at bounding box center [567, 324] width 141 height 12
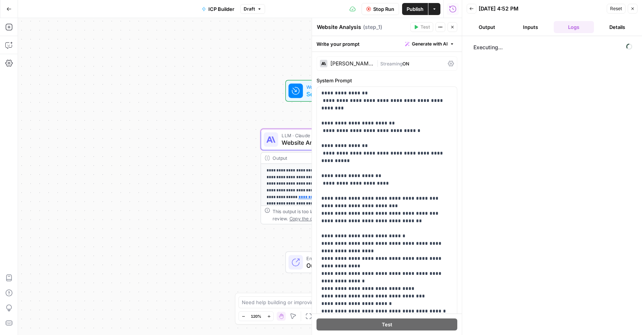
click at [527, 28] on button "Inputs" at bounding box center [531, 27] width 41 height 12
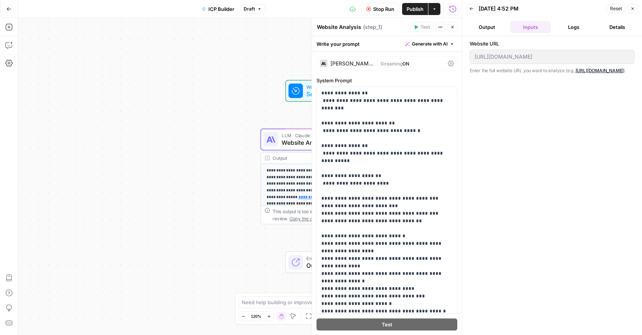
click at [616, 7] on span "Reset" at bounding box center [617, 8] width 12 height 7
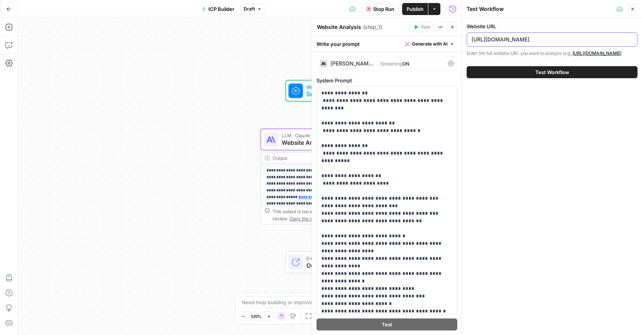
click at [558, 36] on input "https://www.unstuckengine.com/" at bounding box center [552, 40] width 161 height 8
type input "https://www.unstuckengine.com/pricing"
click at [552, 71] on span "Test Workflow" at bounding box center [553, 72] width 34 height 8
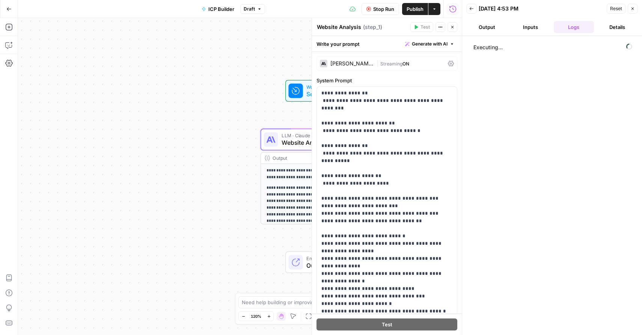
drag, startPoint x: 472, startPoint y: 11, endPoint x: 598, endPoint y: 68, distance: 138.7
click at [598, 67] on div "Back 09/17/25 at 4:53 PM Reset Close Output Inputs Logs Details Executing..." at bounding box center [552, 167] width 180 height 335
click at [613, 10] on span "Reset" at bounding box center [617, 8] width 12 height 7
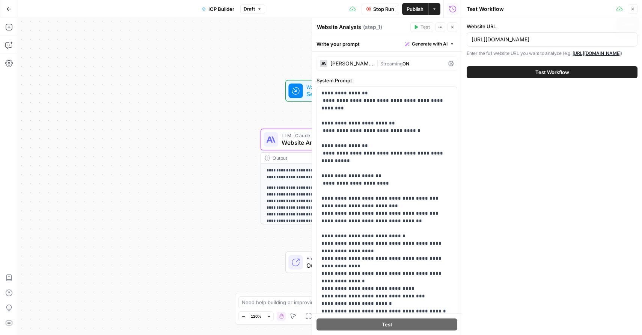
click at [633, 10] on icon "button" at bounding box center [633, 9] width 5 height 5
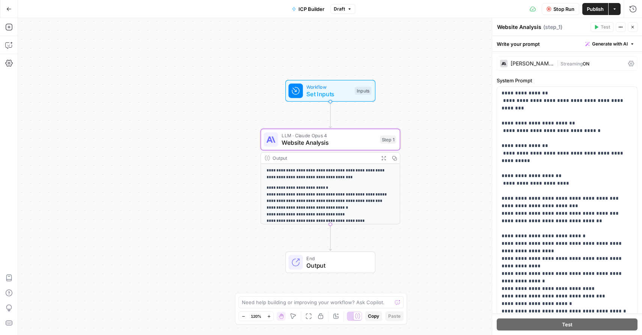
click at [559, 9] on span "Stop Run" at bounding box center [564, 9] width 21 height 8
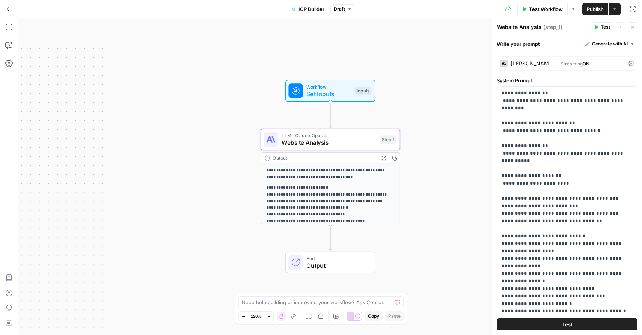
click at [336, 199] on p "**********" at bounding box center [331, 246] width 128 height 125
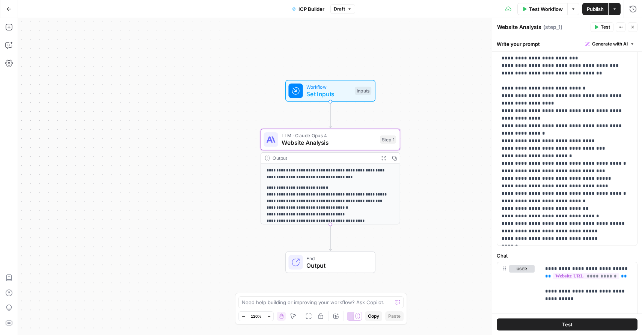
scroll to position [180, 0]
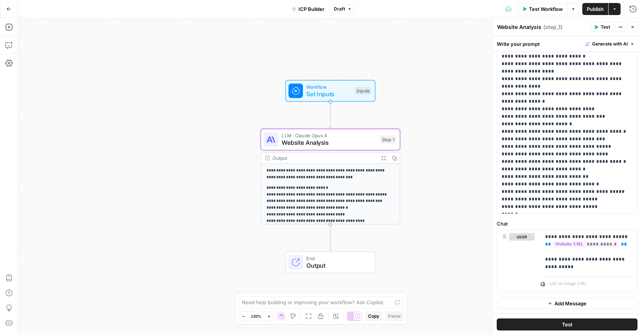
click at [341, 188] on p "**********" at bounding box center [331, 246] width 128 height 125
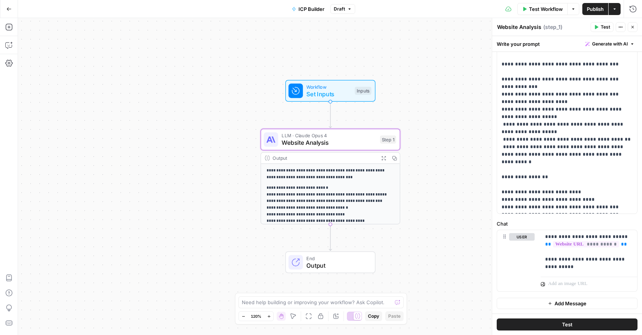
scroll to position [0, 0]
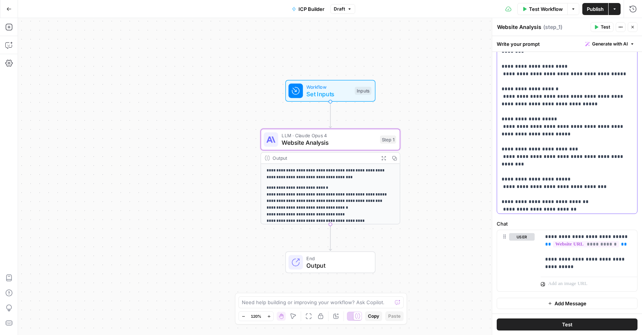
scroll to position [338, 0]
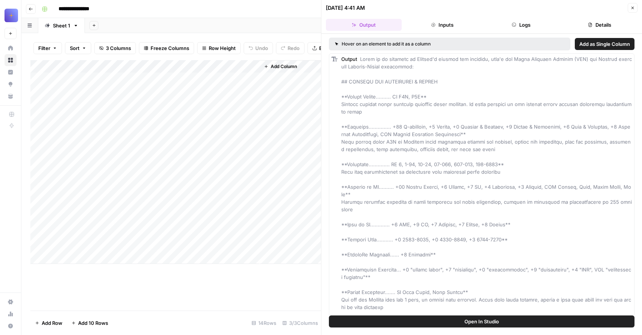
click at [147, 79] on div "Add Column" at bounding box center [175, 162] width 291 height 204
click at [175, 78] on div "Add Column" at bounding box center [175, 162] width 291 height 204
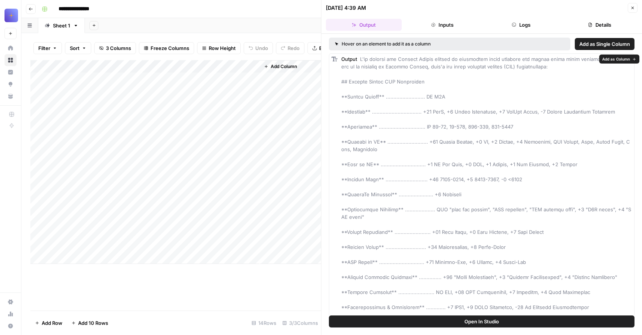
click at [431, 142] on span at bounding box center [488, 273] width 292 height 434
click at [443, 142] on span at bounding box center [488, 273] width 292 height 434
click at [481, 141] on span at bounding box center [488, 273] width 292 height 434
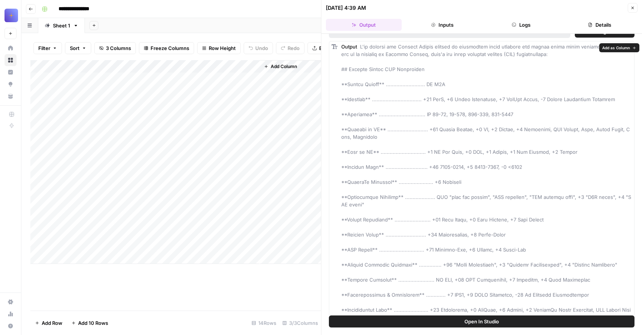
scroll to position [11, 0]
click at [449, 28] on button "Inputs" at bounding box center [443, 25] width 76 height 12
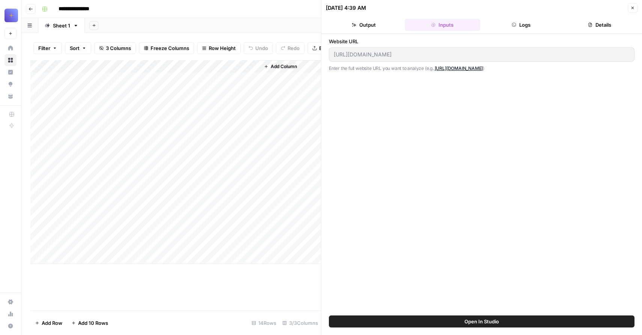
click at [97, 159] on div "Add Column" at bounding box center [175, 162] width 291 height 204
click at [177, 156] on div "Add Column" at bounding box center [175, 162] width 291 height 204
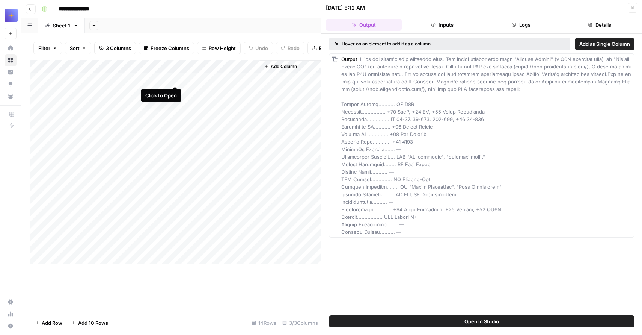
click at [177, 79] on div "Add Column" at bounding box center [175, 162] width 291 height 204
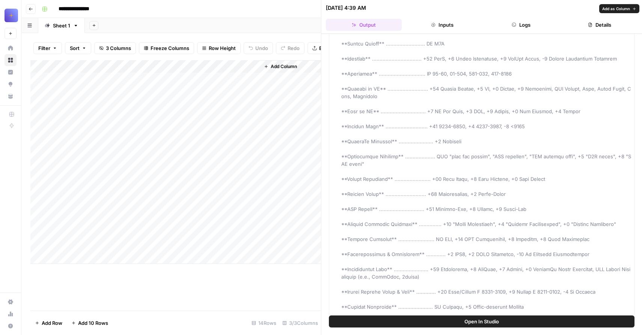
scroll to position [55, 0]
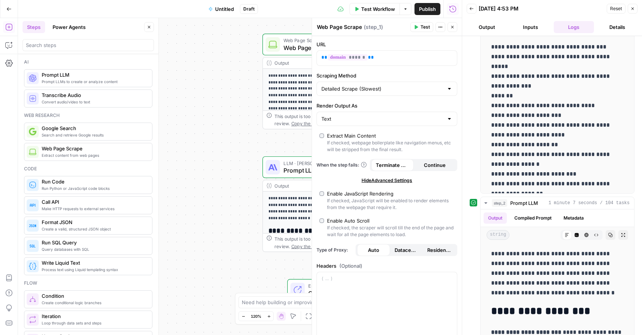
scroll to position [143, 0]
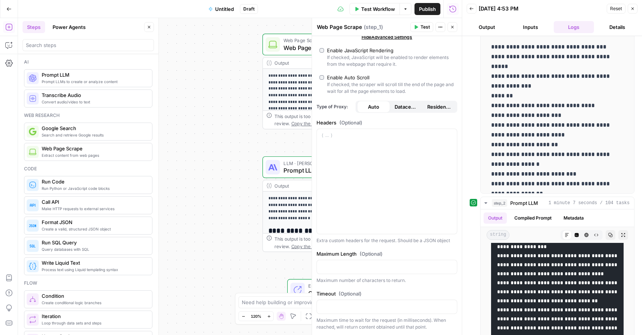
click at [633, 9] on icon "button" at bounding box center [633, 9] width 3 height 3
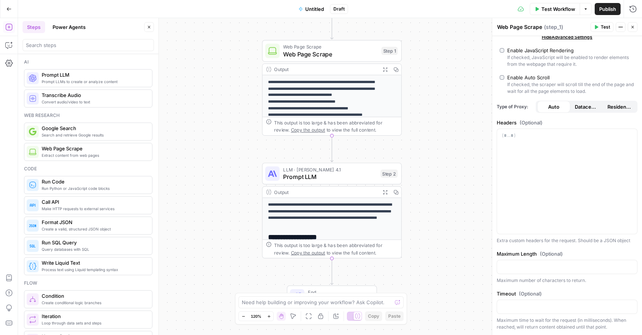
drag, startPoint x: 235, startPoint y: 129, endPoint x: 225, endPoint y: 217, distance: 88.1
click at [225, 217] on div "**********" at bounding box center [330, 176] width 624 height 317
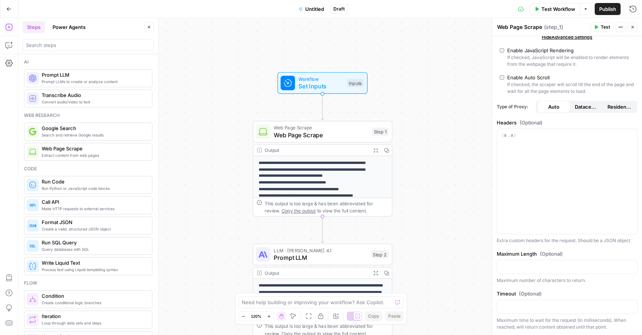
drag, startPoint x: 225, startPoint y: 210, endPoint x: 224, endPoint y: 181, distance: 29.7
click at [224, 181] on div "**********" at bounding box center [330, 176] width 624 height 317
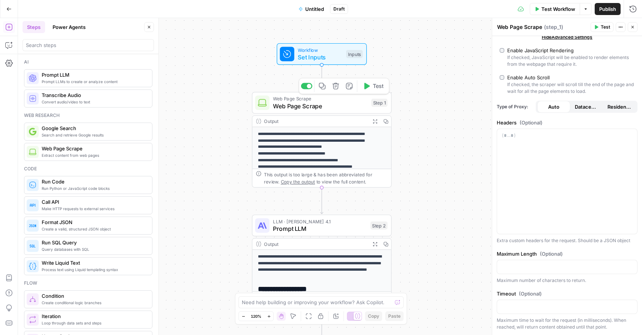
click at [336, 106] on span "Web Page Scrape" at bounding box center [320, 105] width 95 height 9
click at [339, 105] on span "Web Page Scrape" at bounding box center [320, 105] width 95 height 9
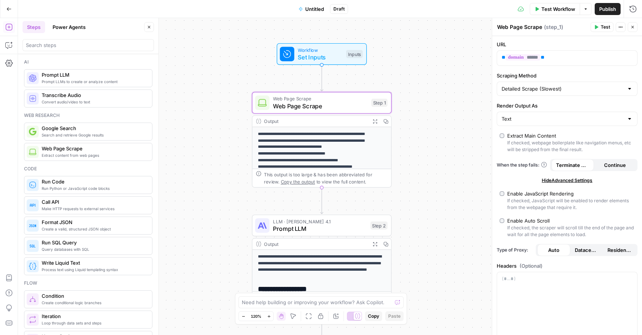
scroll to position [6, 0]
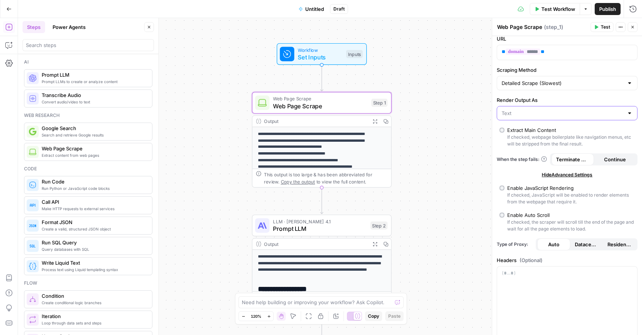
click at [545, 115] on input "Render Output As" at bounding box center [563, 113] width 122 height 8
click at [535, 131] on span "Text" at bounding box center [562, 132] width 118 height 8
type input "Text"
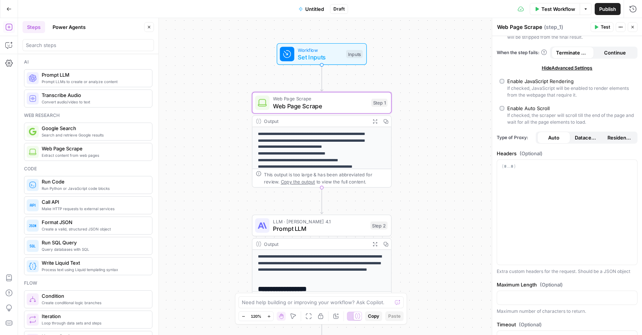
scroll to position [143, 0]
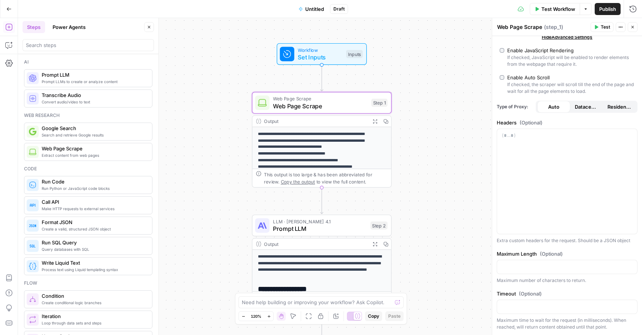
click at [404, 196] on div "**********" at bounding box center [330, 176] width 624 height 317
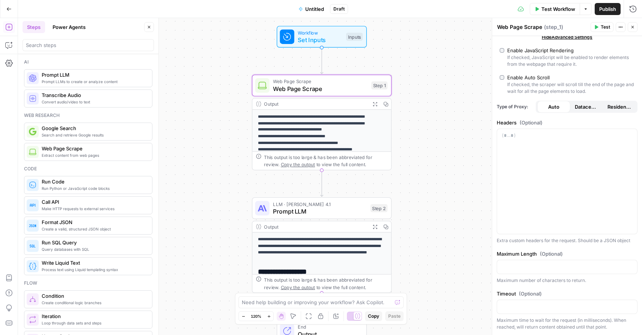
drag, startPoint x: 404, startPoint y: 197, endPoint x: 404, endPoint y: 154, distance: 43.6
click at [404, 154] on div "**********" at bounding box center [330, 176] width 624 height 317
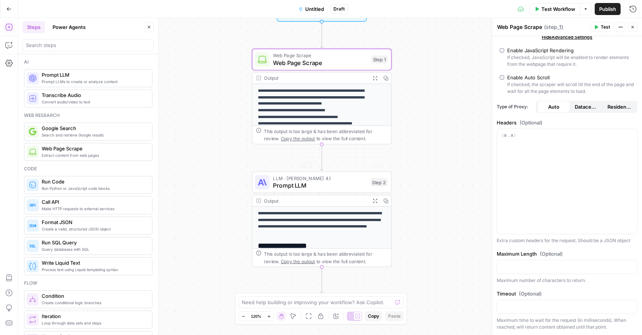
click at [347, 224] on p "**********" at bounding box center [322, 223] width 128 height 26
click at [355, 181] on span "Prompt LLM" at bounding box center [320, 185] width 94 height 9
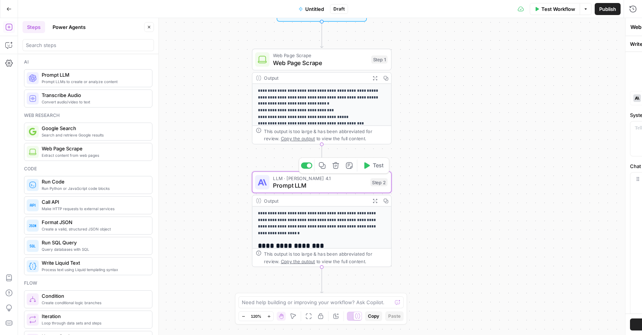
type textarea "Prompt LLM"
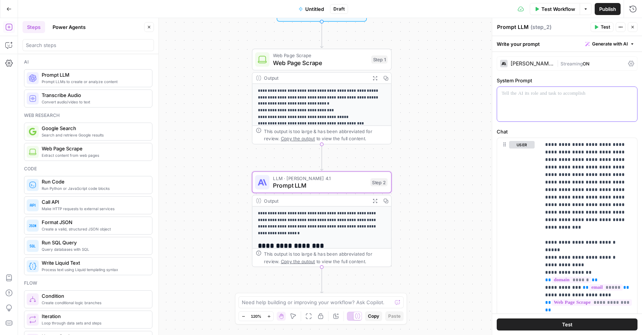
click at [538, 93] on p at bounding box center [567, 94] width 131 height 8
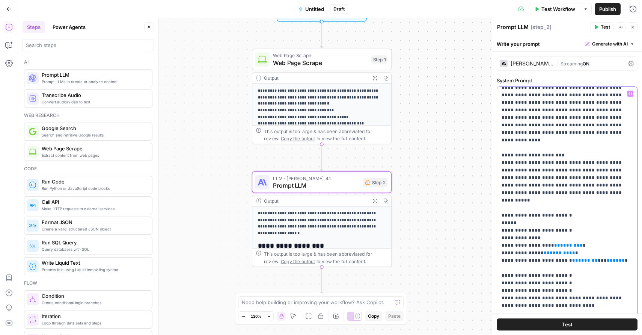
scroll to position [221, 0]
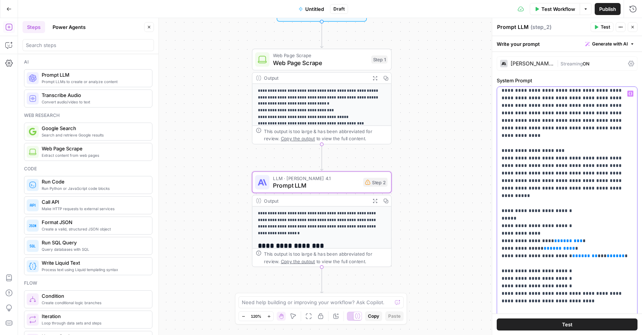
click at [631, 94] on icon "button" at bounding box center [631, 94] width 4 height 4
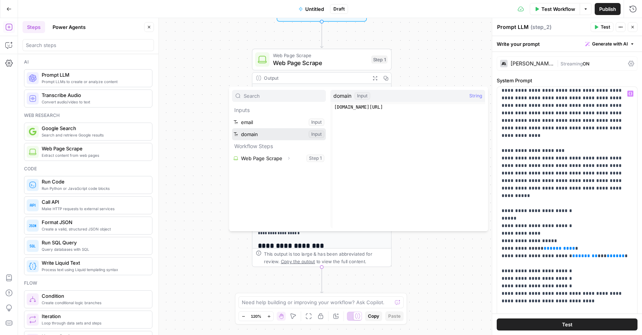
click at [279, 134] on button "Select variable domain" at bounding box center [279, 134] width 94 height 12
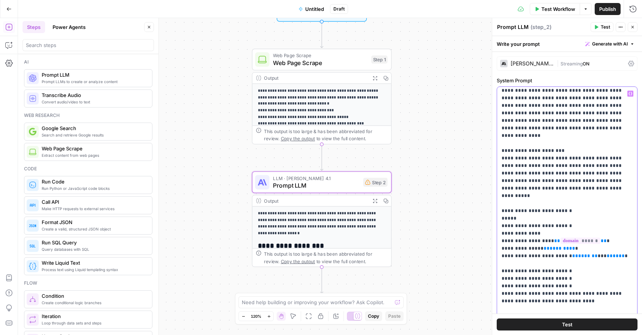
drag, startPoint x: 558, startPoint y: 210, endPoint x: 535, endPoint y: 211, distance: 23.3
click at [632, 92] on icon "button" at bounding box center [631, 93] width 4 height 3
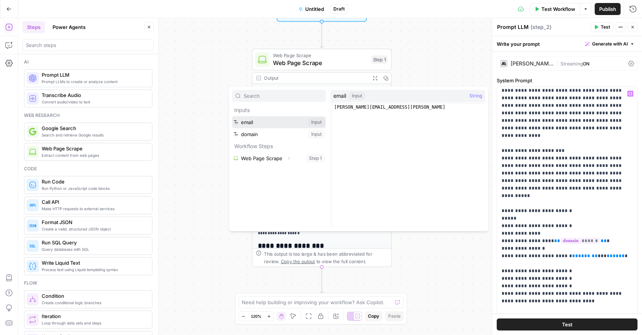
click at [272, 123] on button "Select variable email" at bounding box center [279, 122] width 94 height 12
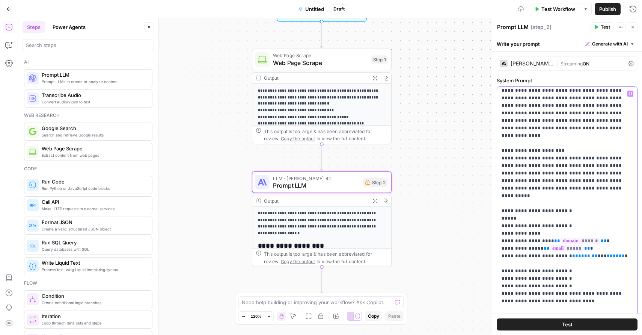
scroll to position [247, 0]
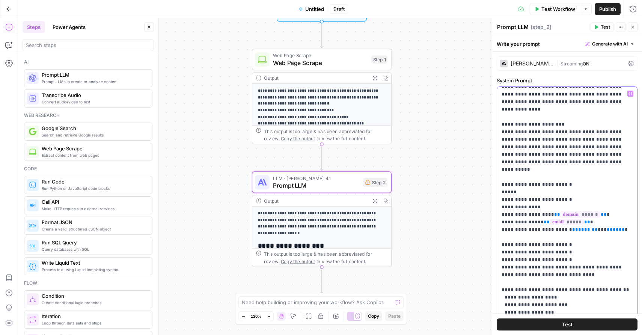
drag, startPoint x: 605, startPoint y: 193, endPoint x: 566, endPoint y: 195, distance: 39.5
click at [630, 91] on button "Variables Menu" at bounding box center [631, 94] width 6 height 6
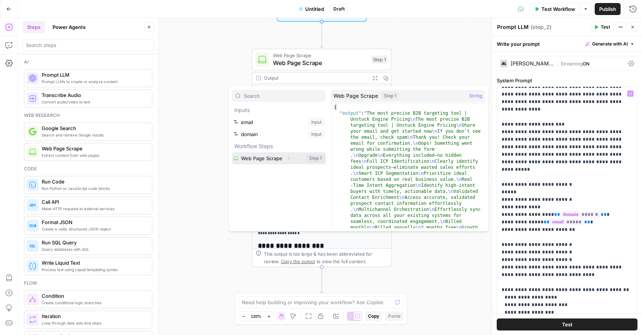
click at [279, 159] on button "Select variable Web Page Scrape" at bounding box center [279, 158] width 94 height 12
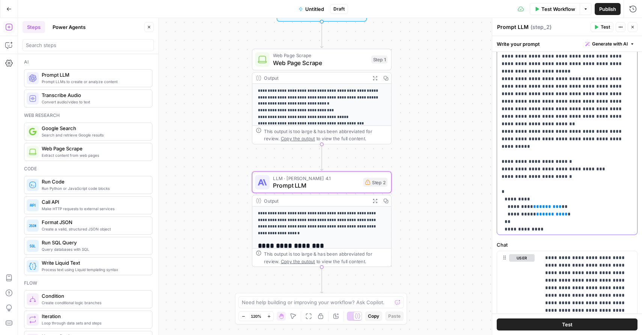
scroll to position [1322, 0]
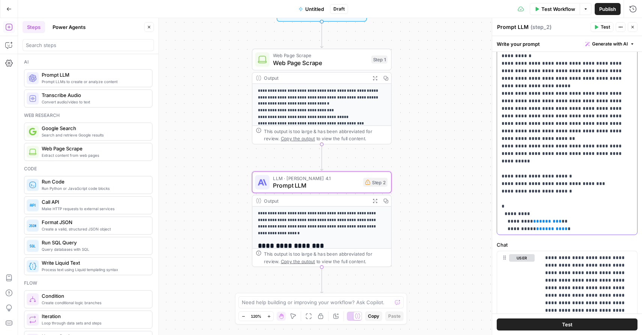
drag, startPoint x: 545, startPoint y: 131, endPoint x: 525, endPoint y: 131, distance: 19.9
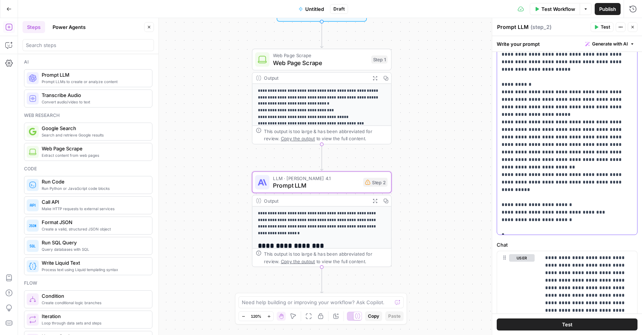
scroll to position [1303, 0]
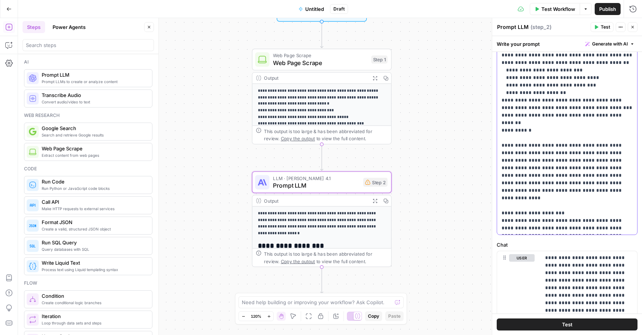
scroll to position [0, 0]
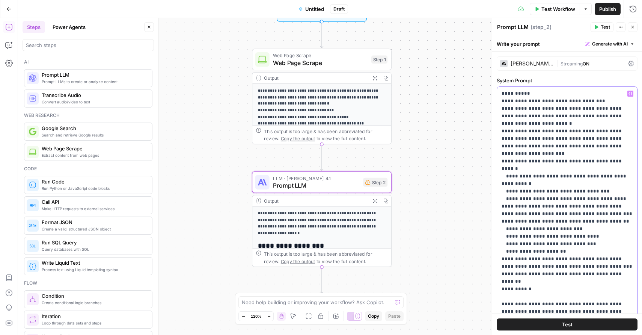
click at [631, 95] on icon "button" at bounding box center [631, 94] width 4 height 4
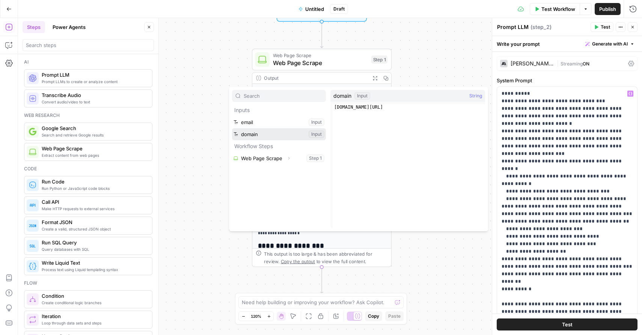
click at [279, 132] on button "Select variable domain" at bounding box center [279, 134] width 94 height 12
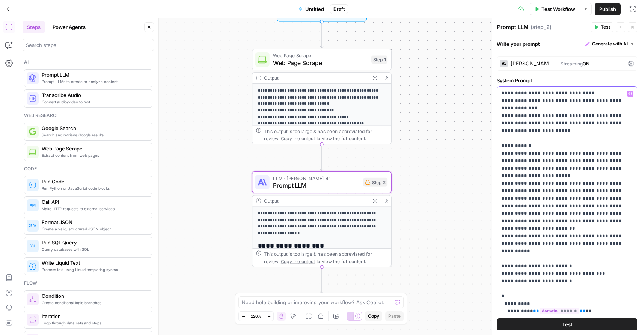
scroll to position [1404, 0]
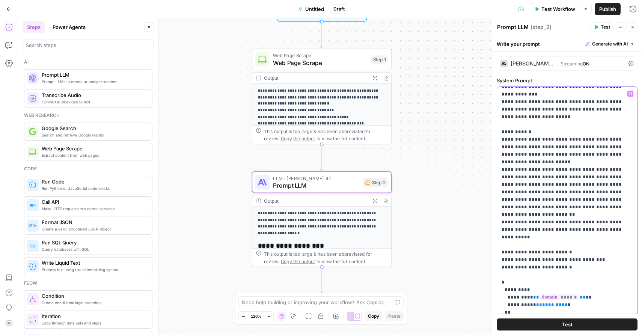
drag, startPoint x: 553, startPoint y: 215, endPoint x: 530, endPoint y: 216, distance: 23.7
click at [632, 92] on icon "button" at bounding box center [631, 93] width 4 height 3
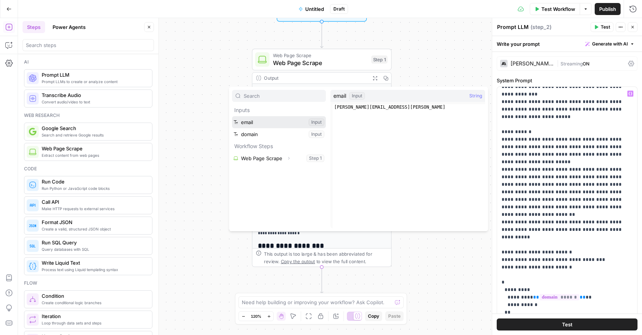
click at [277, 123] on button "Select variable email" at bounding box center [279, 122] width 94 height 12
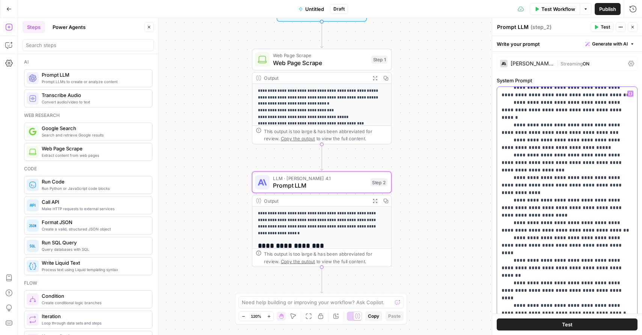
scroll to position [1727, 0]
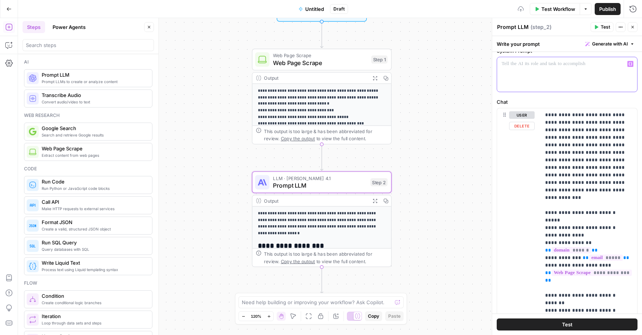
scroll to position [47, 0]
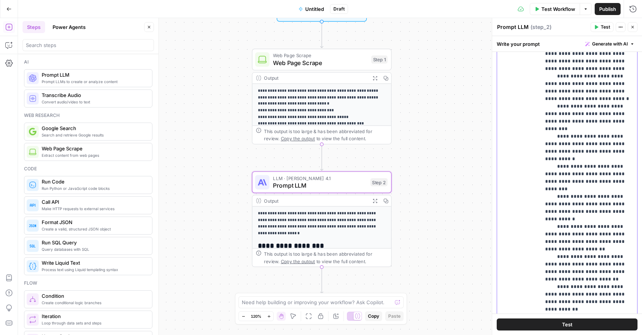
scroll to position [171, 0]
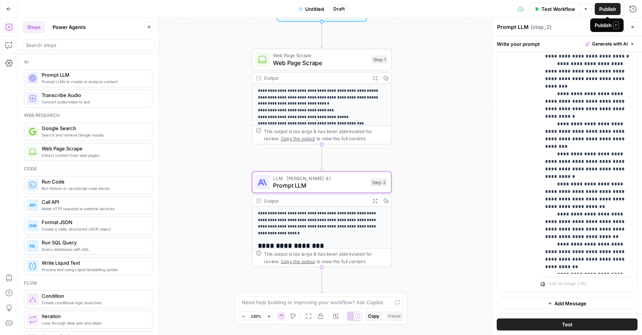
click at [611, 8] on span "Publish" at bounding box center [608, 9] width 17 height 8
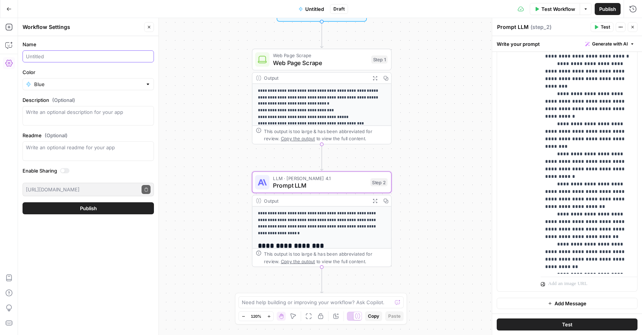
click at [88, 59] on input "Name" at bounding box center [88, 57] width 125 height 8
type input "щ"
type input "onboarding_anna_withscraping"
click at [83, 208] on span "Publish" at bounding box center [88, 208] width 17 height 8
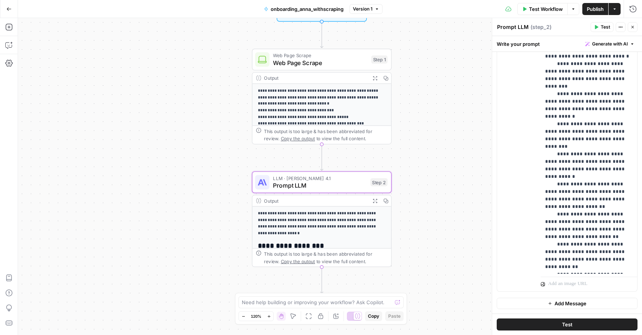
click at [595, 5] on span "Publish" at bounding box center [595, 9] width 17 height 8
click at [11, 8] on icon "button" at bounding box center [8, 8] width 5 height 5
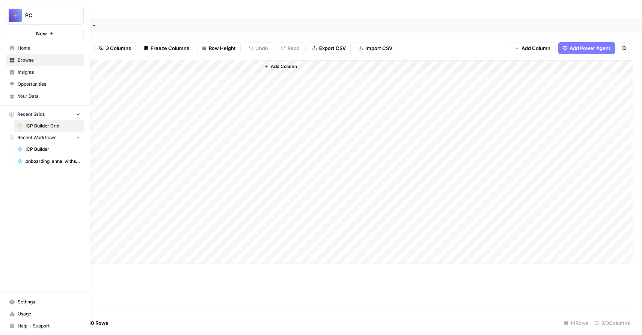
click at [23, 47] on span "Home" at bounding box center [49, 48] width 63 height 7
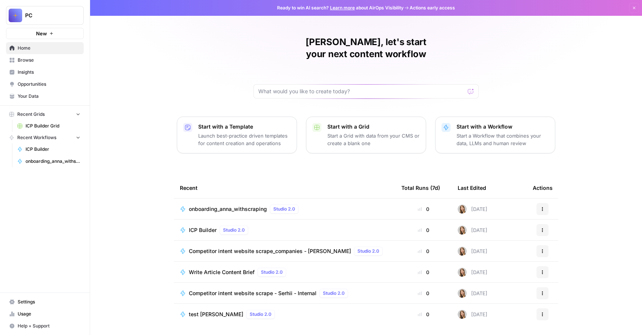
click at [229, 205] on span "onboarding_anna_withscraping" at bounding box center [228, 209] width 78 height 8
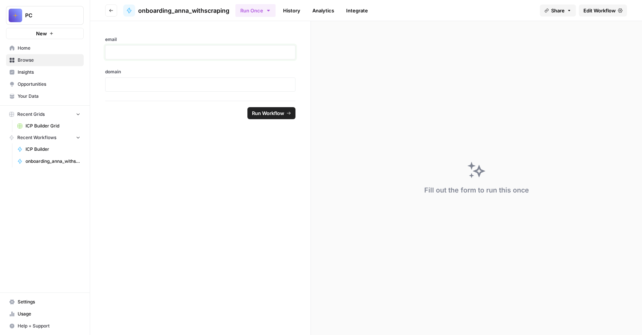
click at [191, 54] on p at bounding box center [200, 52] width 181 height 8
click at [184, 92] on div "email ********* domain" at bounding box center [200, 61] width 221 height 80
click at [184, 87] on p at bounding box center [200, 85] width 181 height 8
click at [265, 112] on span "Run Workflow" at bounding box center [268, 113] width 32 height 8
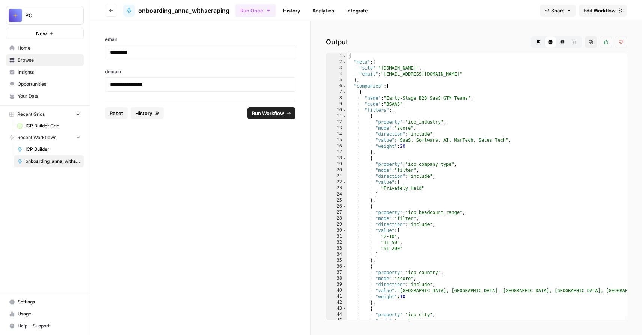
click at [110, 8] on icon "button" at bounding box center [111, 10] width 5 height 5
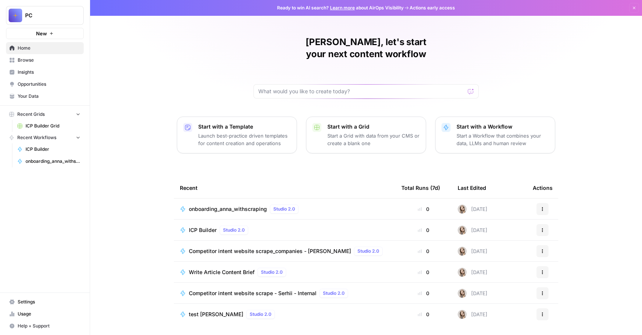
click at [249, 205] on span "onboarding_anna_withscraping" at bounding box center [228, 209] width 78 height 8
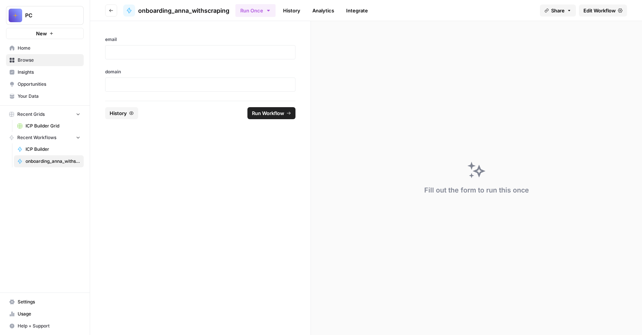
click at [110, 13] on button "Go back" at bounding box center [111, 11] width 12 height 12
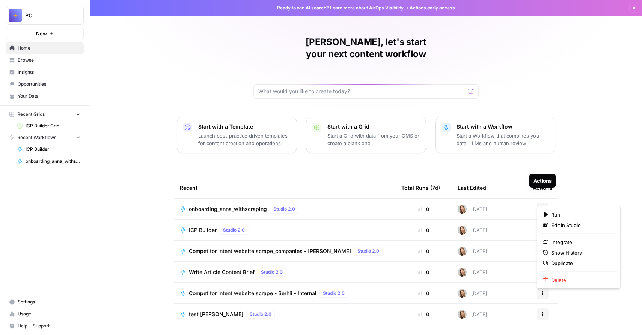
click at [545, 203] on button "Actions" at bounding box center [543, 209] width 12 height 12
click at [561, 263] on span "Duplicate" at bounding box center [582, 263] width 60 height 8
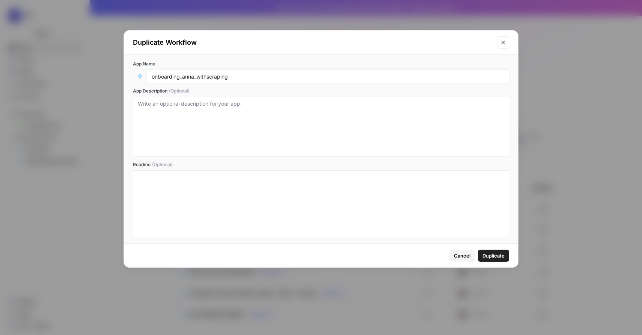
drag, startPoint x: 209, startPoint y: 76, endPoint x: 199, endPoint y: 76, distance: 9.8
click at [199, 76] on input "onboarding_anna_withscraping" at bounding box center [328, 76] width 353 height 7
type input "onboarding_anna_noscraping"
click at [485, 254] on span "Duplicate" at bounding box center [494, 256] width 22 height 8
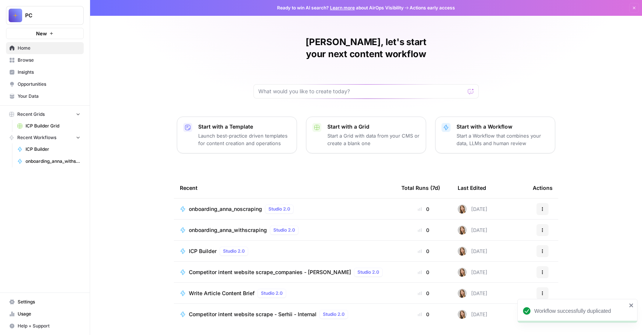
click at [241, 205] on span "onboarding_anna_noscraping" at bounding box center [225, 209] width 73 height 8
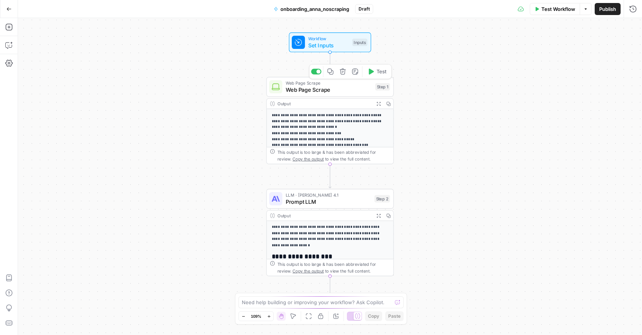
click at [339, 90] on span "Web Page Scrape" at bounding box center [329, 90] width 86 height 8
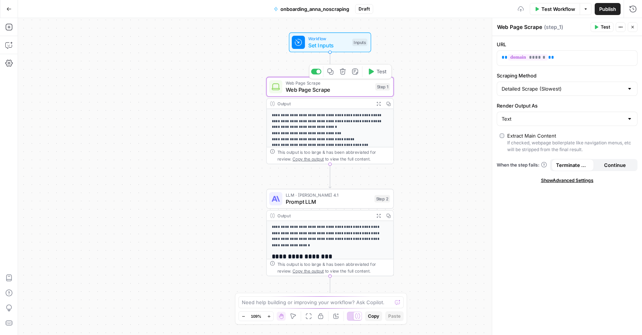
click at [342, 75] on button "Delete step" at bounding box center [343, 71] width 11 height 11
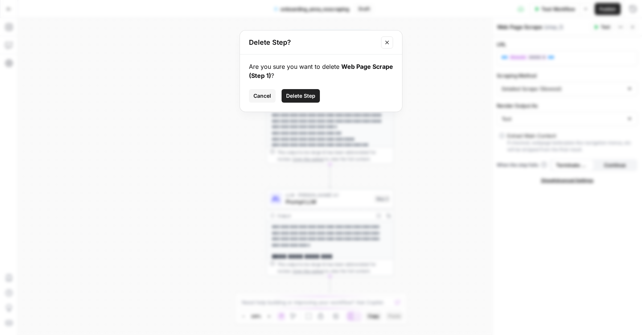
click at [293, 98] on span "Delete Step" at bounding box center [300, 96] width 29 height 8
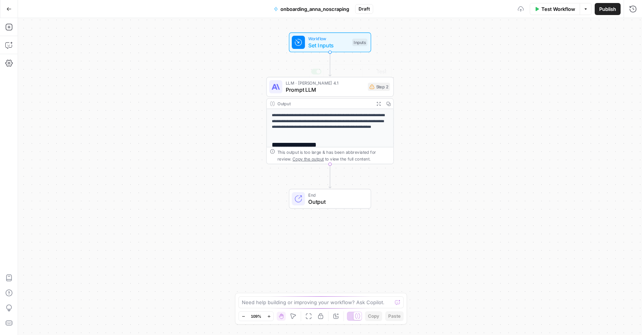
click at [335, 125] on p "**********" at bounding box center [330, 124] width 117 height 24
click at [323, 128] on p "**********" at bounding box center [330, 124] width 117 height 24
click at [328, 86] on span "Prompt LLM" at bounding box center [325, 90] width 79 height 8
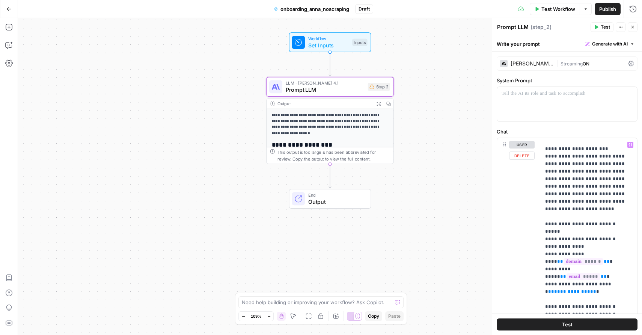
scroll to position [388, 0]
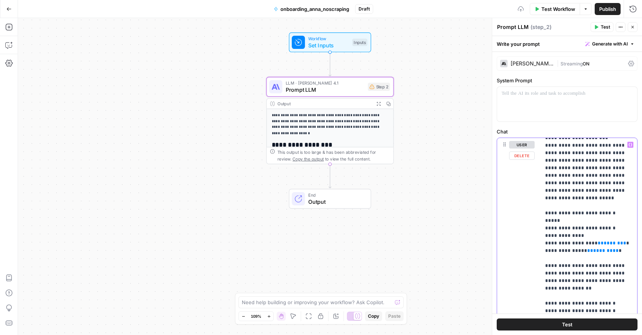
scroll to position [469, 0]
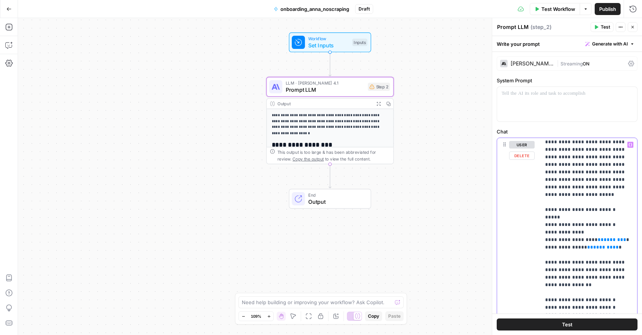
drag, startPoint x: 611, startPoint y: 195, endPoint x: 591, endPoint y: 195, distance: 19.5
click at [631, 145] on icon "button" at bounding box center [631, 145] width 4 height 4
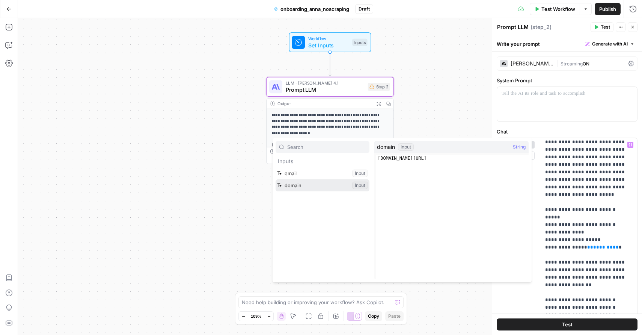
click at [325, 184] on button "Select variable domain" at bounding box center [323, 185] width 94 height 12
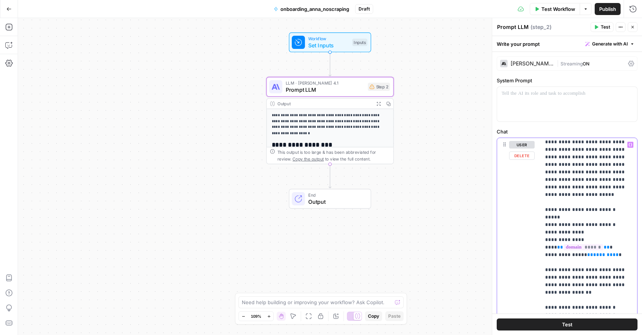
drag, startPoint x: 602, startPoint y: 211, endPoint x: 578, endPoint y: 212, distance: 24.4
click at [630, 145] on icon "button" at bounding box center [631, 145] width 4 height 4
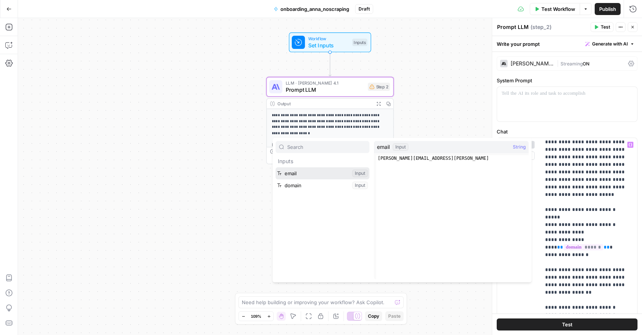
click at [297, 173] on button "Select variable email" at bounding box center [323, 173] width 94 height 12
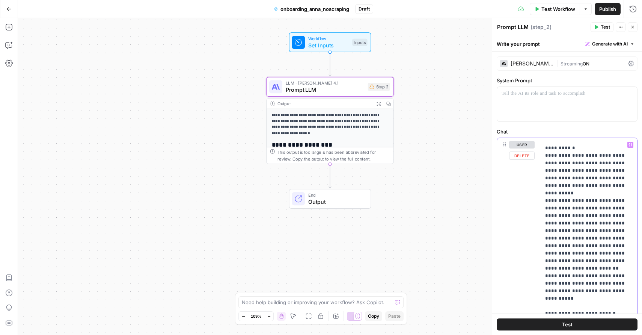
scroll to position [2015, 0]
drag, startPoint x: 589, startPoint y: 212, endPoint x: 569, endPoint y: 212, distance: 20.7
click at [631, 145] on icon "button" at bounding box center [631, 145] width 4 height 4
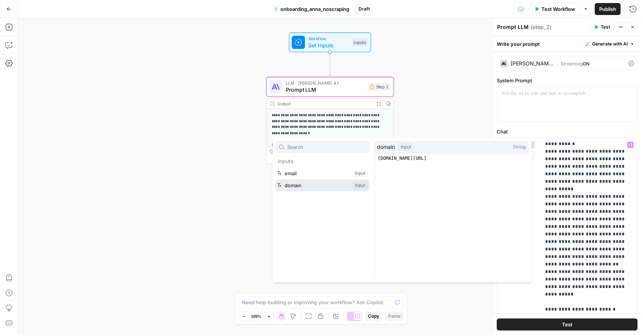
click at [317, 183] on button "Select variable domain" at bounding box center [323, 185] width 94 height 12
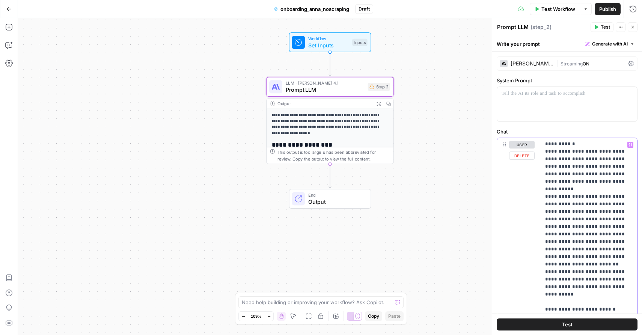
drag, startPoint x: 597, startPoint y: 220, endPoint x: 572, endPoint y: 221, distance: 25.2
click at [632, 144] on icon "button" at bounding box center [631, 144] width 4 height 3
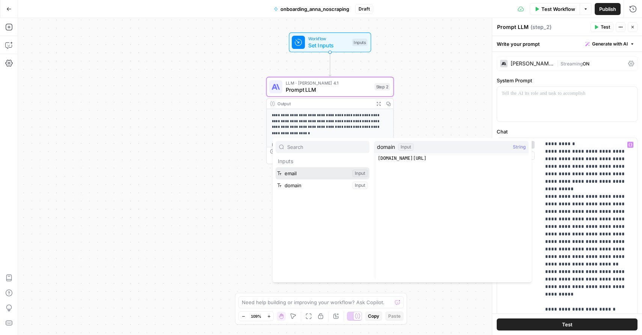
click at [317, 176] on button "Select variable email" at bounding box center [323, 173] width 94 height 12
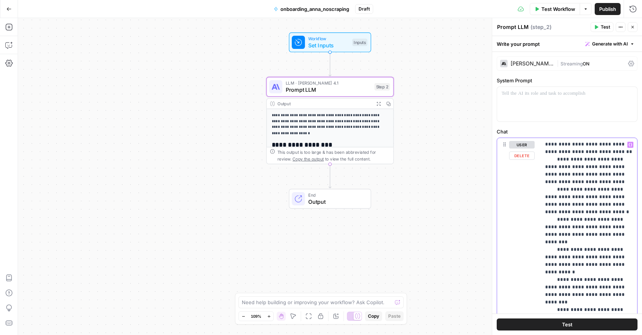
scroll to position [171, 0]
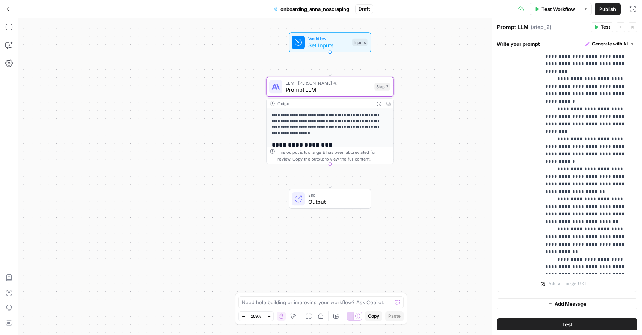
click at [580, 21] on header "Prompt LLM Prompt LLM ( step_2 ) Test Actions Close" at bounding box center [568, 27] width 150 height 18
click at [609, 5] on button "Publish" at bounding box center [608, 9] width 26 height 12
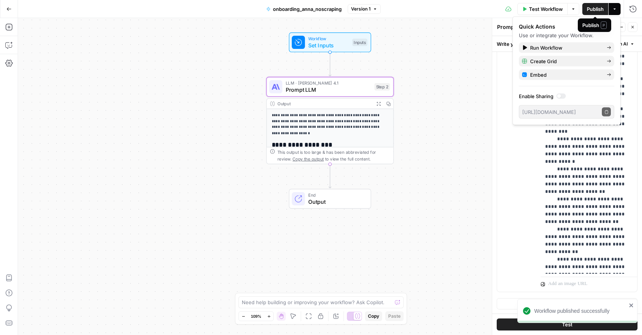
click at [598, 7] on span "Publish" at bounding box center [595, 9] width 17 height 8
click at [11, 7] on button "Go Back" at bounding box center [9, 9] width 14 height 14
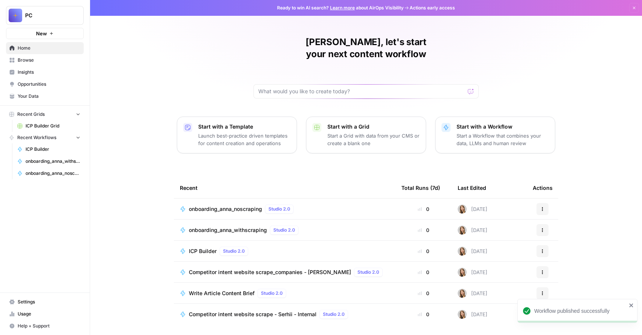
click at [248, 205] on span "onboarding_anna_noscraping" at bounding box center [225, 209] width 73 height 8
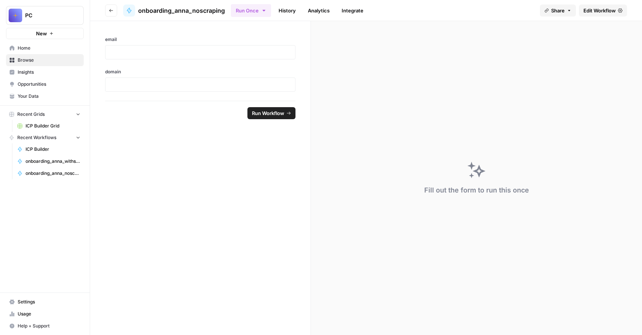
click at [195, 48] on div at bounding box center [200, 52] width 190 height 14
click at [196, 52] on p at bounding box center [200, 52] width 181 height 8
click at [195, 50] on p at bounding box center [200, 52] width 181 height 8
click at [201, 81] on p at bounding box center [200, 85] width 181 height 8
click at [272, 115] on span "Run Workflow" at bounding box center [268, 113] width 32 height 8
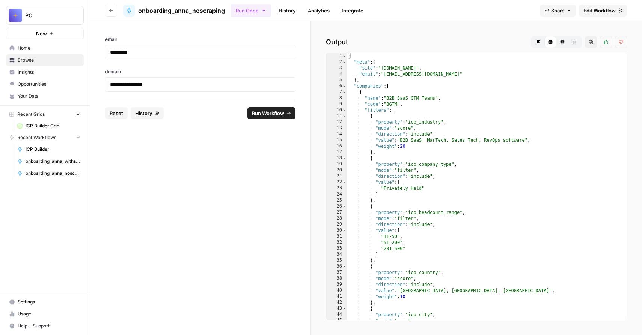
click at [613, 10] on span "Edit Workflow" at bounding box center [600, 11] width 32 height 8
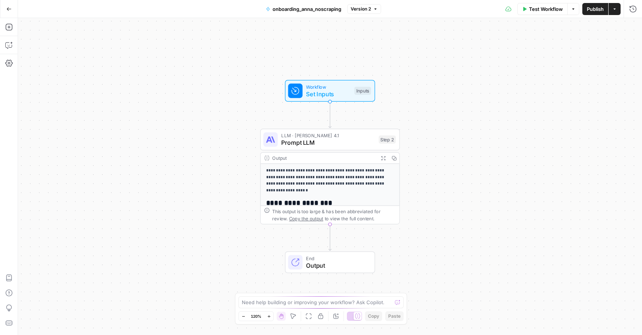
click at [339, 142] on span "Prompt LLM" at bounding box center [328, 142] width 94 height 9
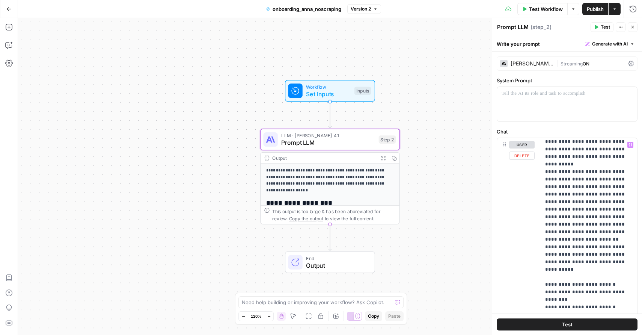
scroll to position [2288, 0]
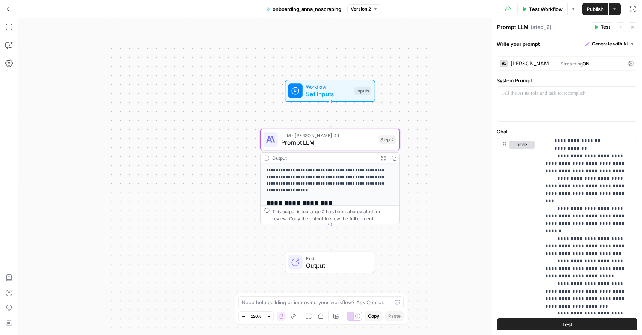
click at [577, 62] on span "Streaming" at bounding box center [572, 64] width 22 height 6
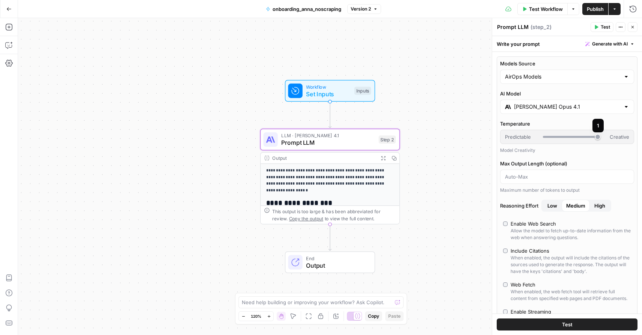
drag, startPoint x: 594, startPoint y: 135, endPoint x: 556, endPoint y: 134, distance: 38.3
click at [556, 134] on div at bounding box center [570, 137] width 55 height 8
drag, startPoint x: 598, startPoint y: 136, endPoint x: 563, endPoint y: 135, distance: 34.6
click at [563, 135] on div at bounding box center [570, 137] width 55 height 8
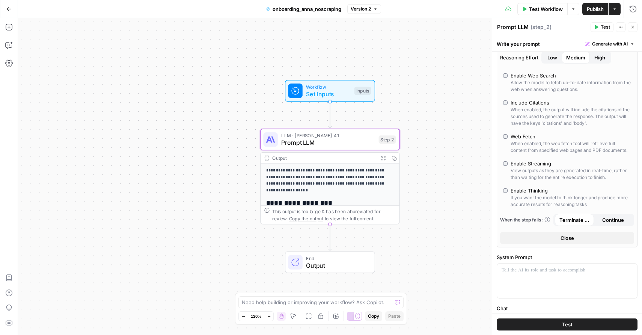
scroll to position [151, 0]
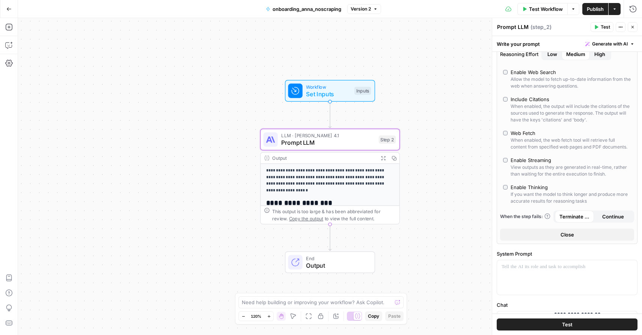
click at [560, 235] on button "Close" at bounding box center [567, 234] width 134 height 12
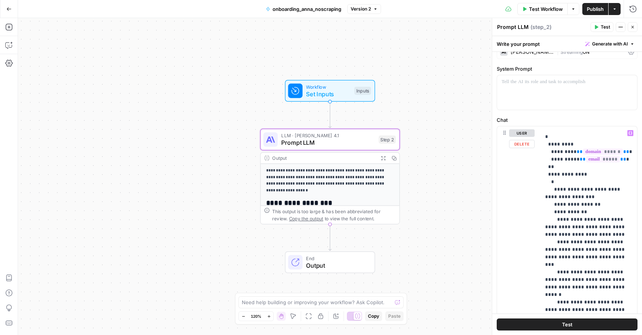
scroll to position [0, 0]
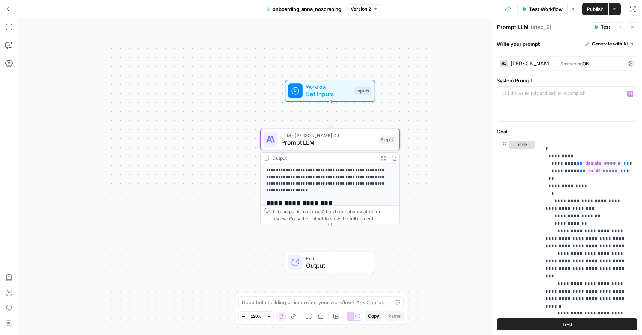
click at [595, 63] on div "| Streaming ON" at bounding box center [591, 63] width 68 height 7
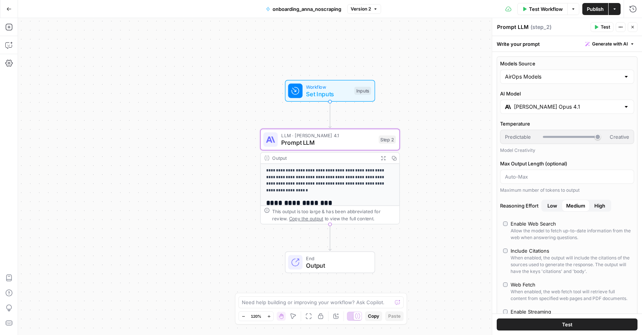
click at [555, 109] on input "[PERSON_NAME] Opus 4.1" at bounding box center [567, 107] width 106 height 8
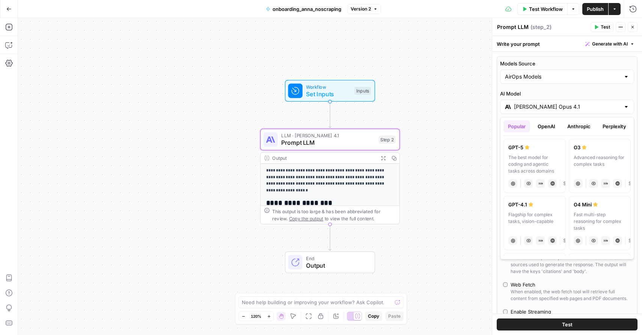
click at [528, 213] on div "Flagship for complex tasks, vision-capable" at bounding box center [535, 221] width 53 height 20
type input "GPT-4.1"
type input "***"
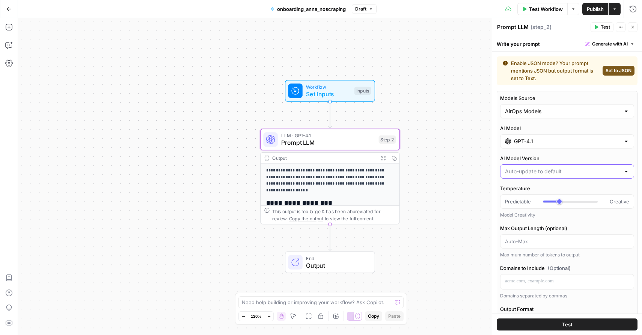
click at [550, 171] on input "AI Model Version" at bounding box center [562, 172] width 115 height 8
click at [545, 190] on span "Auto-update to default" at bounding box center [563, 190] width 112 height 8
type input "Auto-update to default"
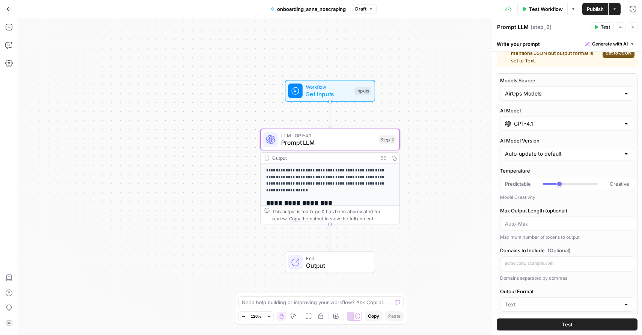
scroll to position [46, 0]
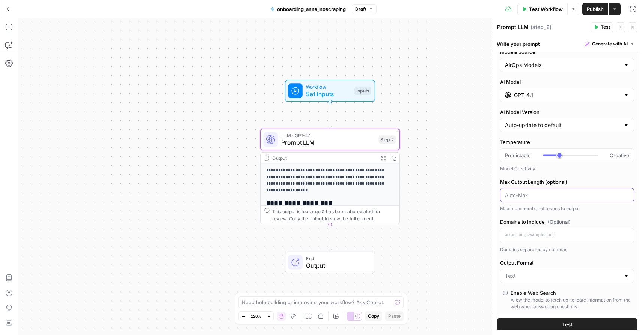
click at [546, 192] on input "Max Output Length (optional)" at bounding box center [567, 195] width 124 height 8
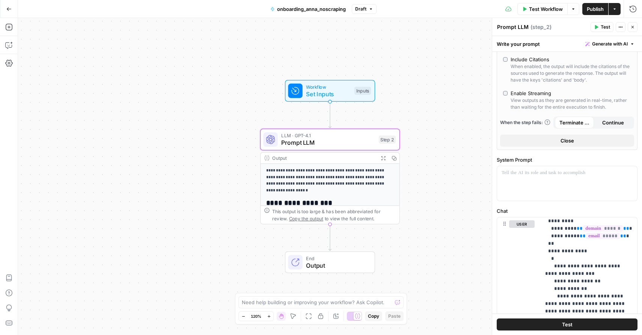
scroll to position [2229, 0]
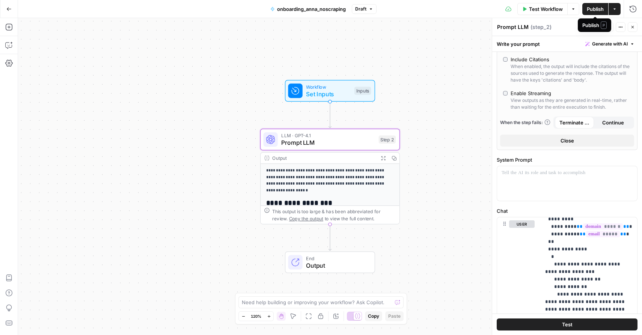
click at [588, 8] on span "Publish" at bounding box center [595, 9] width 17 height 8
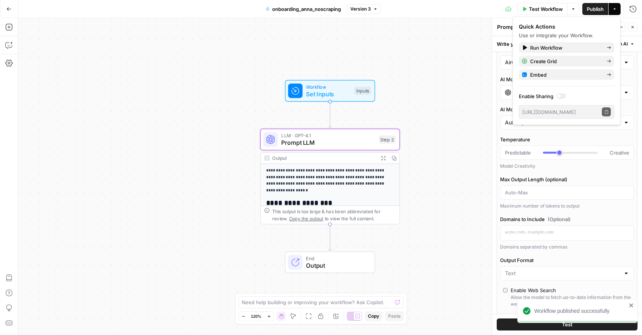
scroll to position [0, 0]
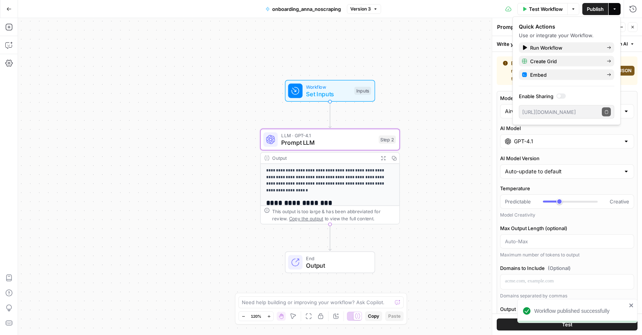
click at [626, 93] on div "Models Source AirOps Models AI Model GPT-4.1 AI Model Version Auto-update to de…" at bounding box center [567, 274] width 141 height 366
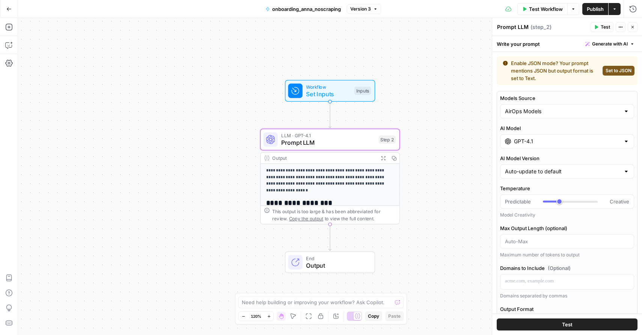
click at [611, 73] on span "Set to JSON" at bounding box center [619, 70] width 26 height 7
type input "JSON"
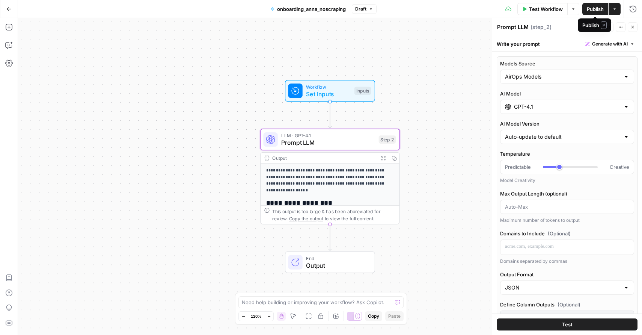
click at [594, 8] on span "Publish" at bounding box center [595, 9] width 17 height 8
click at [9, 7] on icon "button" at bounding box center [8, 8] width 5 height 5
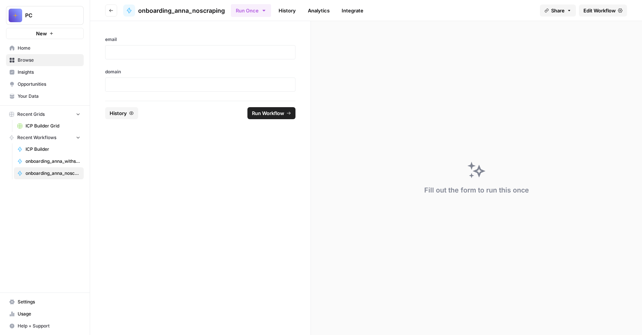
click at [53, 46] on span "Home" at bounding box center [49, 48] width 63 height 7
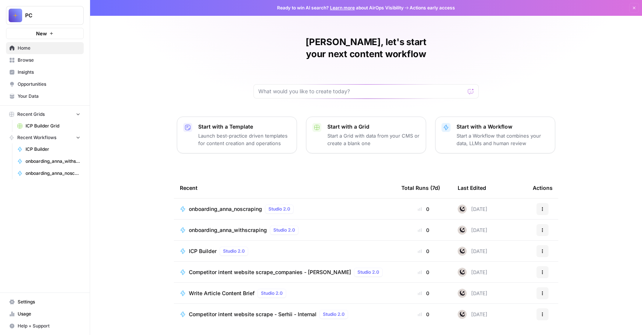
click at [246, 226] on span "onboarding_anna_withscraping" at bounding box center [228, 230] width 78 height 8
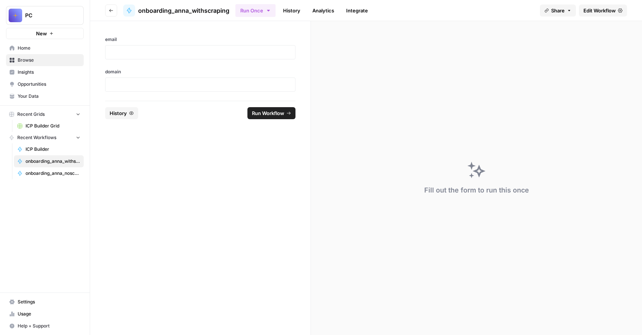
click at [598, 8] on span "Edit Workflow" at bounding box center [600, 11] width 32 height 8
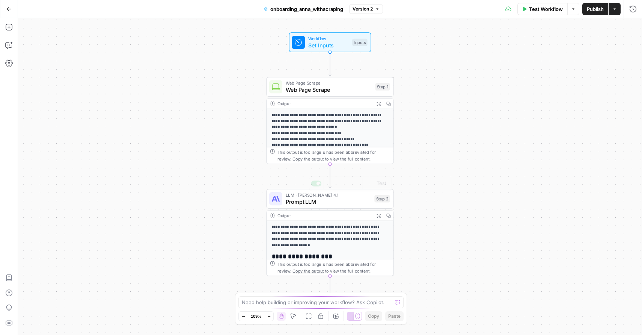
click at [321, 230] on p "**********" at bounding box center [330, 236] width 117 height 24
click at [352, 194] on span "LLM · [PERSON_NAME] 4.1" at bounding box center [329, 195] width 86 height 7
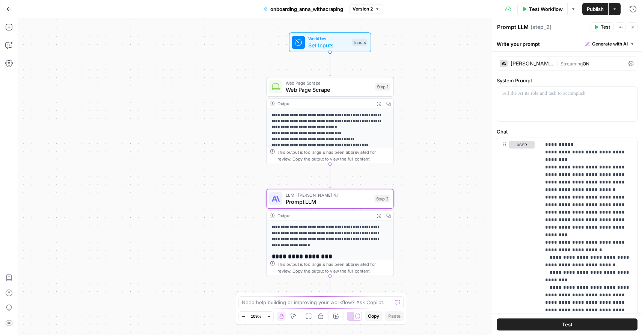
click at [574, 63] on span "Streaming" at bounding box center [572, 64] width 22 height 6
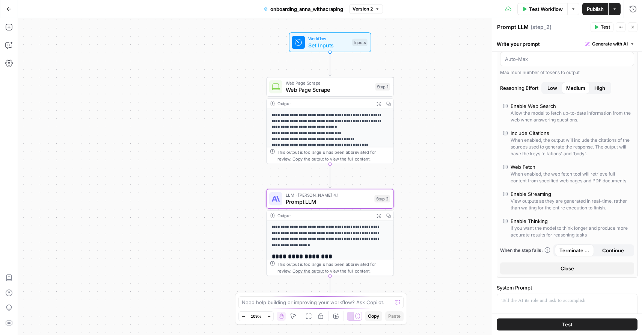
scroll to position [155, 0]
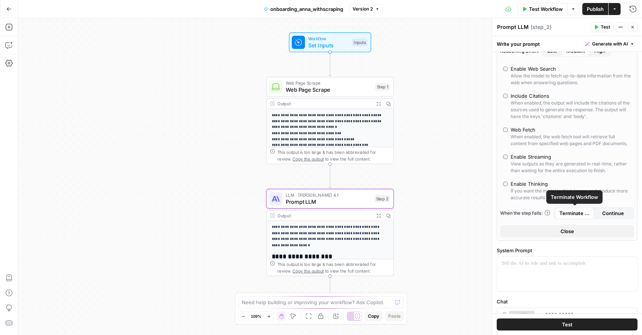
click at [567, 229] on span "Close" at bounding box center [568, 231] width 14 height 8
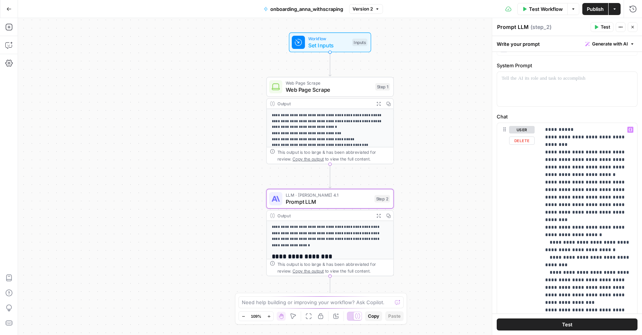
scroll to position [0, 0]
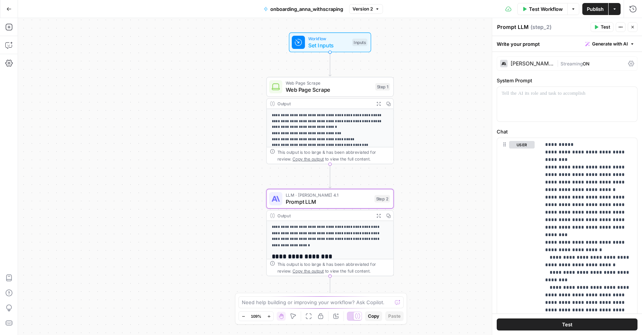
click at [583, 64] on span "ON" at bounding box center [586, 64] width 7 height 6
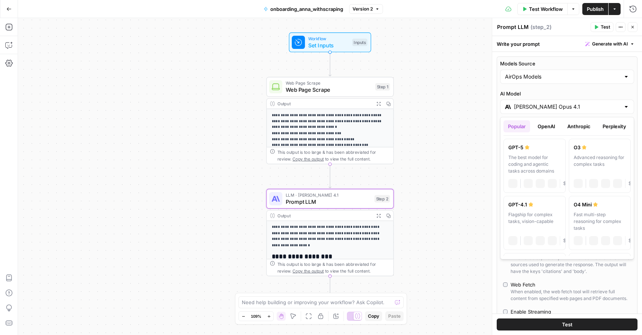
click at [562, 104] on input "[PERSON_NAME] Opus 4.1" at bounding box center [567, 107] width 106 height 8
click at [544, 209] on label "GPT-4.1 Flagship for complex tasks, vision-capable chat Vision Capabilities JSO…" at bounding box center [535, 223] width 62 height 54
type input "GPT-4.1"
type input "***"
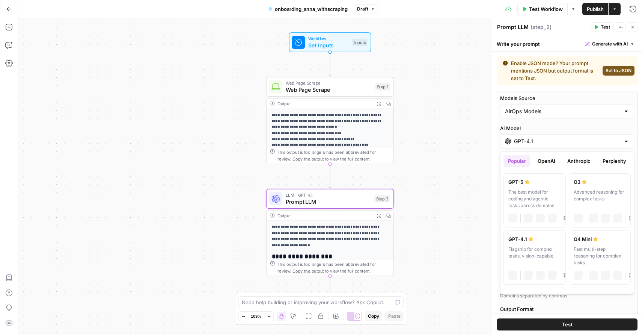
click at [556, 139] on input "GPT-4.1" at bounding box center [567, 142] width 106 height 8
click at [580, 162] on button "Anthropic" at bounding box center [579, 161] width 32 height 12
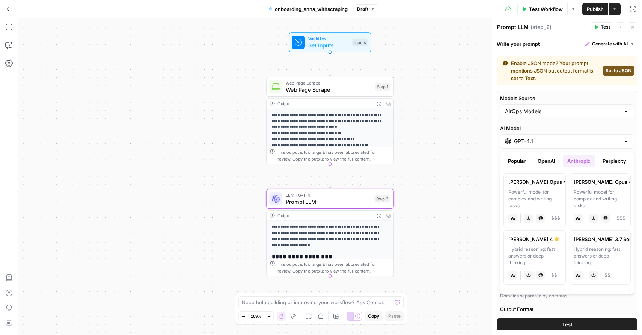
click at [550, 190] on div "Powerful model for complex and writing tasks" at bounding box center [535, 199] width 53 height 20
type input "[PERSON_NAME] Opus 4.1"
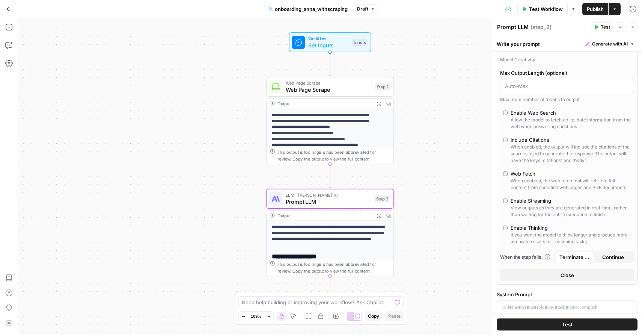
scroll to position [93, 0]
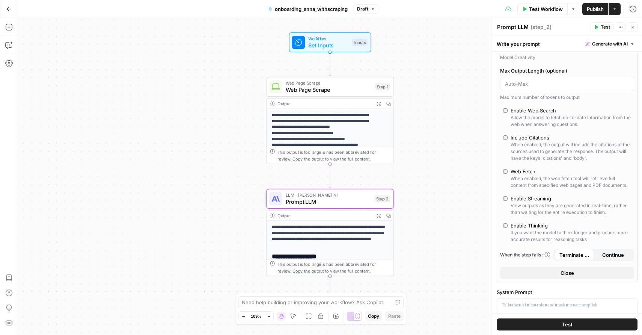
click at [529, 225] on div "Enable Thinking" at bounding box center [529, 226] width 37 height 8
type input "*"
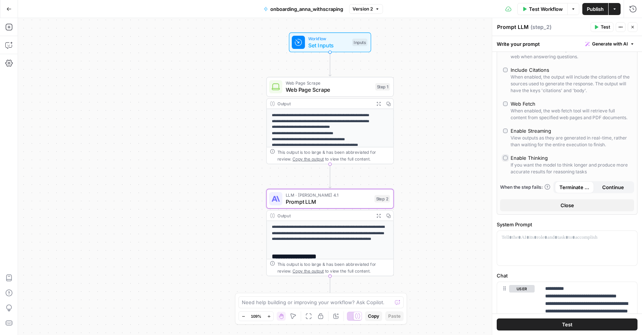
scroll to position [219, 0]
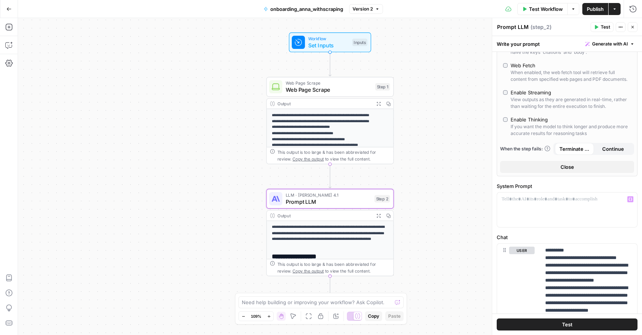
click at [570, 165] on span "Close" at bounding box center [568, 167] width 14 height 8
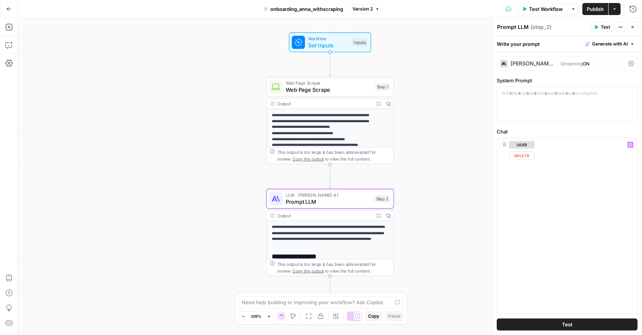
scroll to position [2924, 0]
click at [597, 7] on span "Publish" at bounding box center [595, 9] width 17 height 8
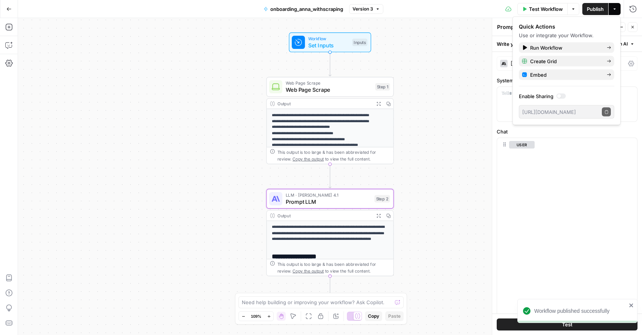
click at [8, 9] on icon "button" at bounding box center [9, 8] width 5 height 3
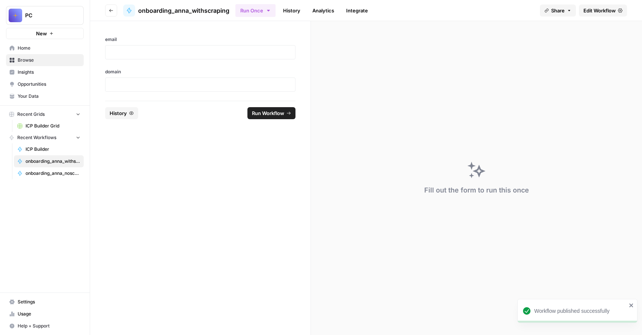
click at [41, 48] on span "Home" at bounding box center [49, 48] width 63 height 7
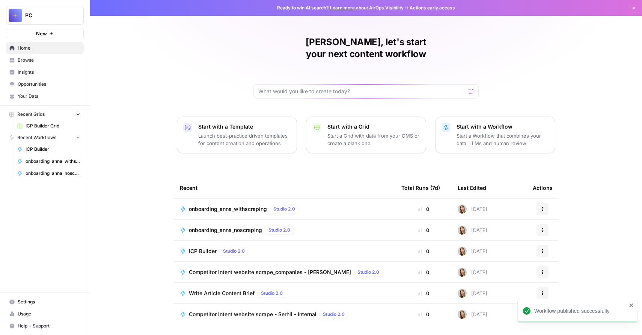
click at [238, 226] on span "onboarding_anna_noscraping" at bounding box center [225, 230] width 73 height 8
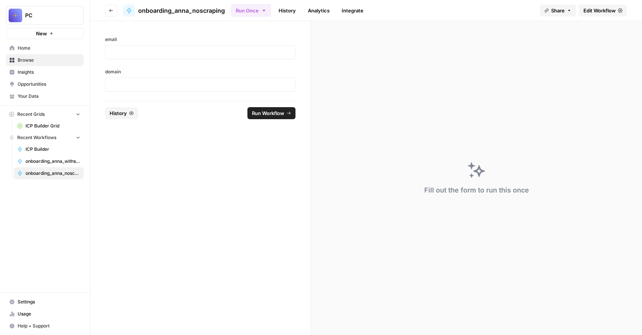
click at [605, 9] on span "Edit Workflow" at bounding box center [600, 11] width 32 height 8
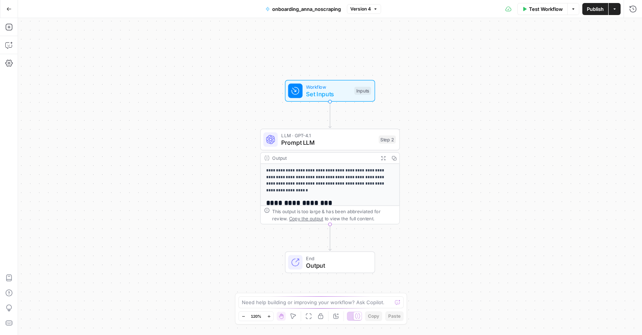
click at [350, 168] on p "**********" at bounding box center [330, 181] width 128 height 26
click at [349, 133] on span "LLM · GPT-4.1" at bounding box center [328, 135] width 94 height 7
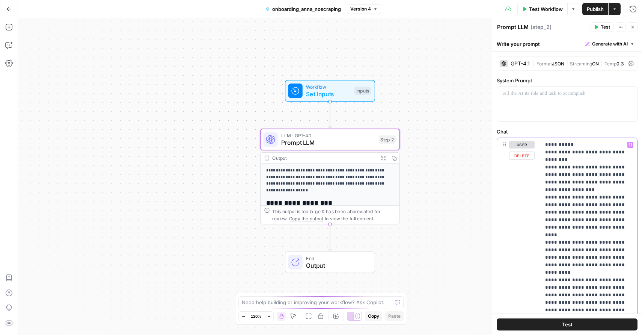
click at [633, 62] on icon at bounding box center [632, 63] width 6 height 6
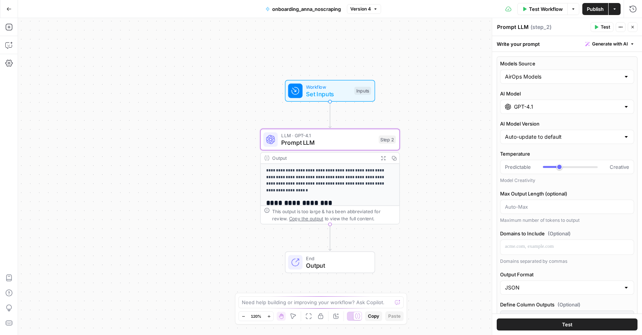
click at [557, 107] on input "GPT-4.1" at bounding box center [567, 107] width 106 height 8
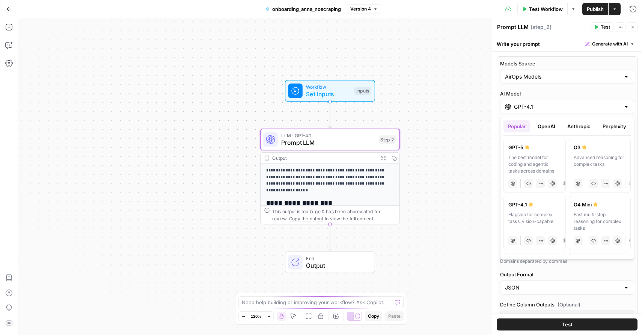
click at [581, 128] on button "Anthropic" at bounding box center [579, 126] width 32 height 12
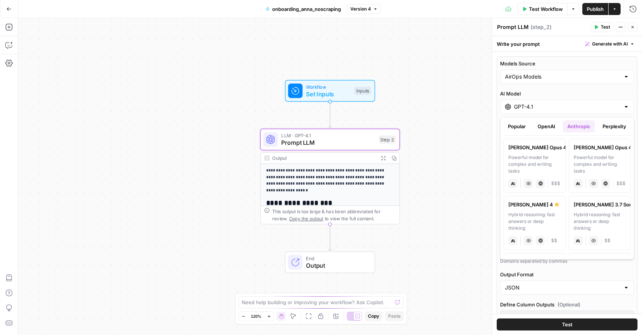
click at [540, 157] on div "Powerful model for complex and writing tasks" at bounding box center [535, 164] width 53 height 20
type input "[PERSON_NAME] Opus 4.1"
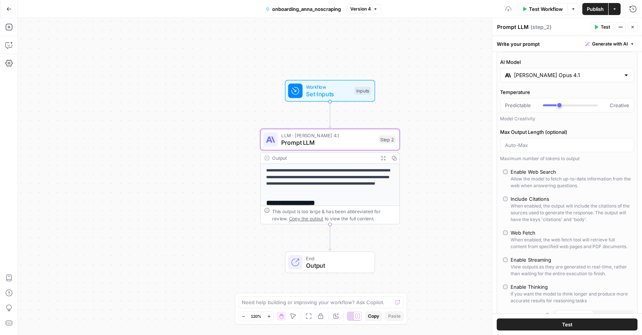
scroll to position [45, 0]
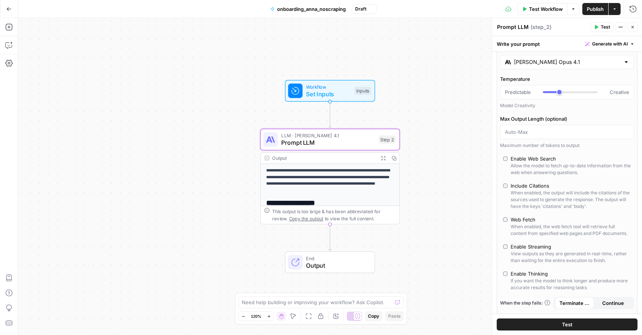
click at [523, 274] on div "Enable Thinking" at bounding box center [529, 274] width 37 height 8
type input "*"
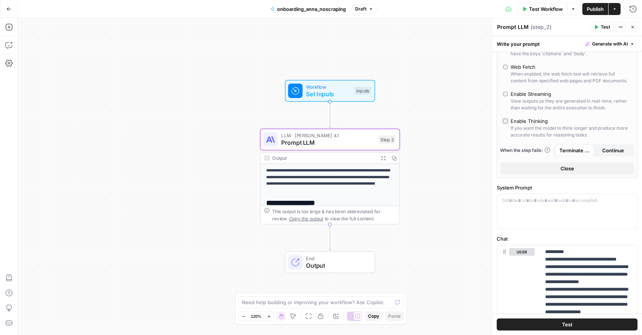
scroll to position [228, 0]
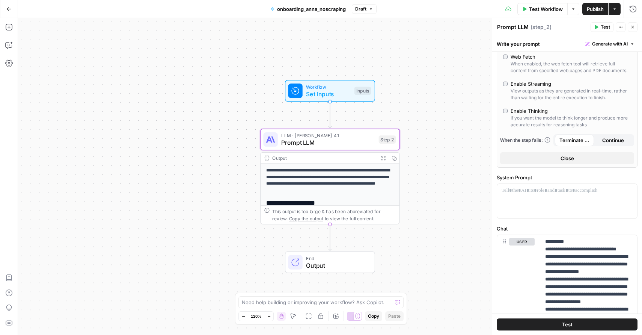
click at [598, 9] on span "Publish" at bounding box center [595, 9] width 17 height 8
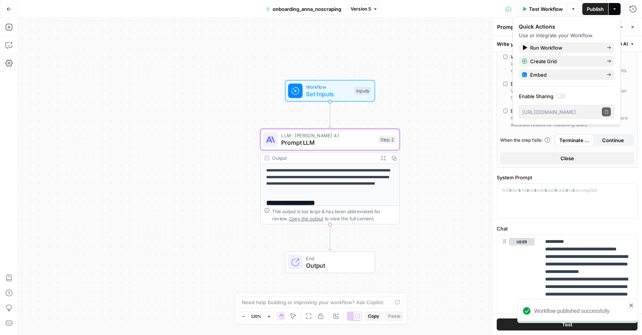
click at [8, 6] on button "Go Back" at bounding box center [9, 9] width 14 height 14
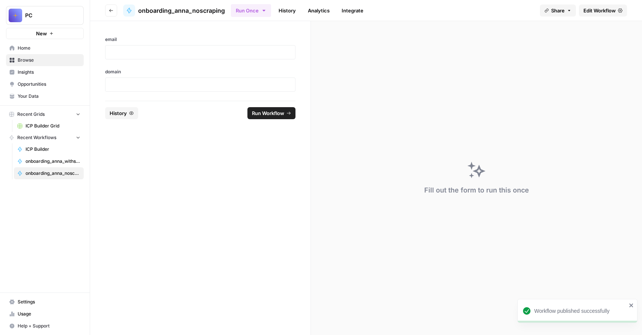
click at [160, 47] on div at bounding box center [200, 52] width 190 height 14
click at [159, 50] on p at bounding box center [200, 52] width 181 height 8
click at [153, 81] on p at bounding box center [200, 85] width 181 height 8
click at [255, 115] on span "Run Workflow" at bounding box center [268, 113] width 32 height 8
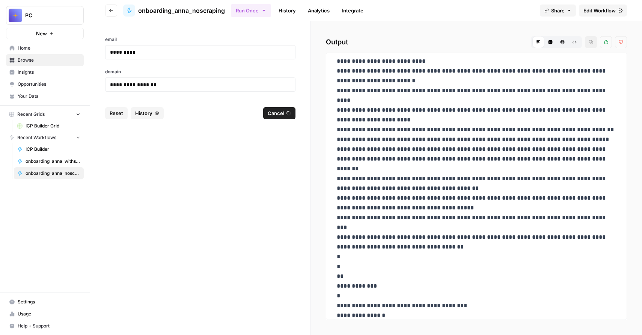
scroll to position [318, 0]
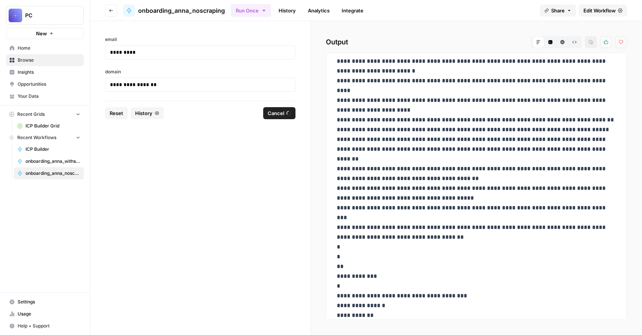
click at [42, 50] on span "Home" at bounding box center [49, 48] width 63 height 7
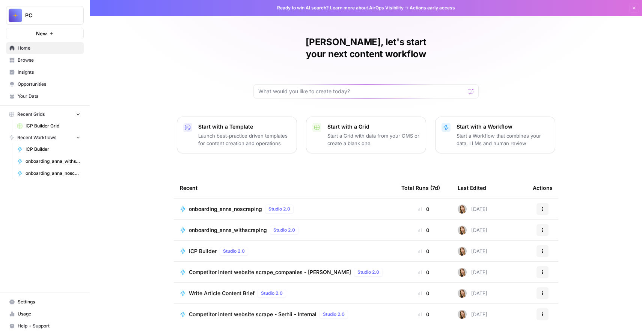
click at [239, 226] on span "onboarding_anna_withscraping" at bounding box center [228, 230] width 78 height 8
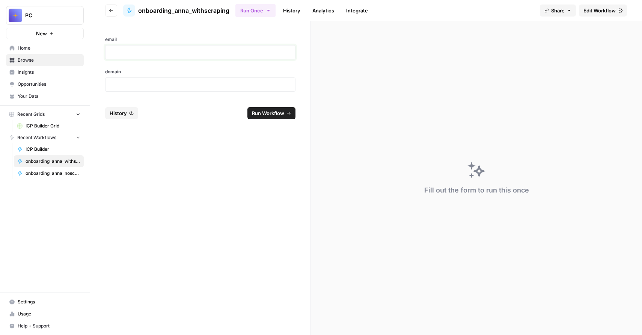
click at [174, 52] on p at bounding box center [200, 52] width 181 height 8
click at [175, 90] on div at bounding box center [200, 84] width 190 height 14
click at [170, 84] on p at bounding box center [200, 85] width 181 height 8
click at [277, 115] on span "Run Workflow" at bounding box center [268, 113] width 32 height 8
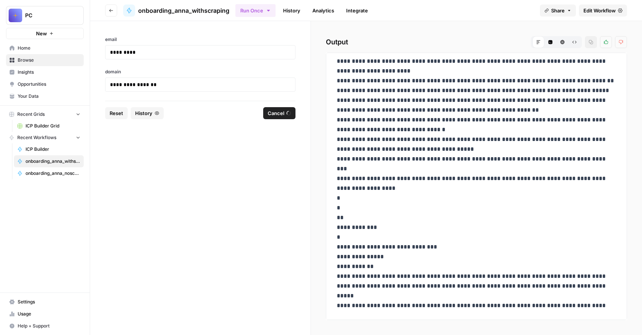
scroll to position [348, 0]
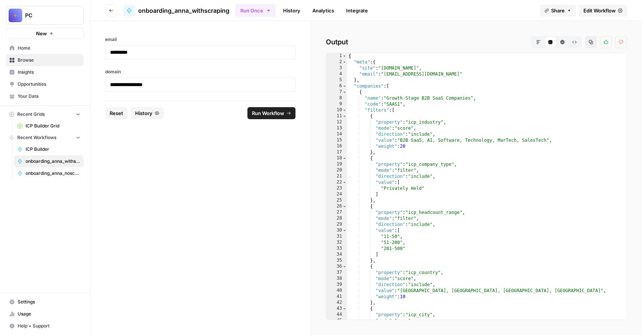
click at [48, 47] on span "Home" at bounding box center [49, 48] width 63 height 7
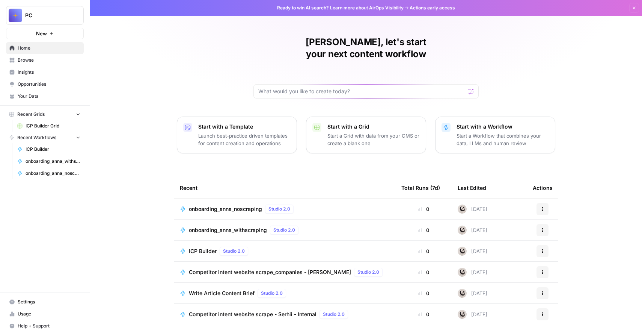
click at [27, 312] on span "Usage" at bounding box center [49, 313] width 63 height 7
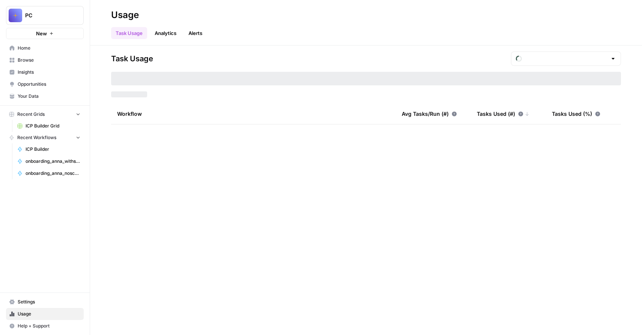
type input "September Included Tasks"
